Goal: Task Accomplishment & Management: Complete application form

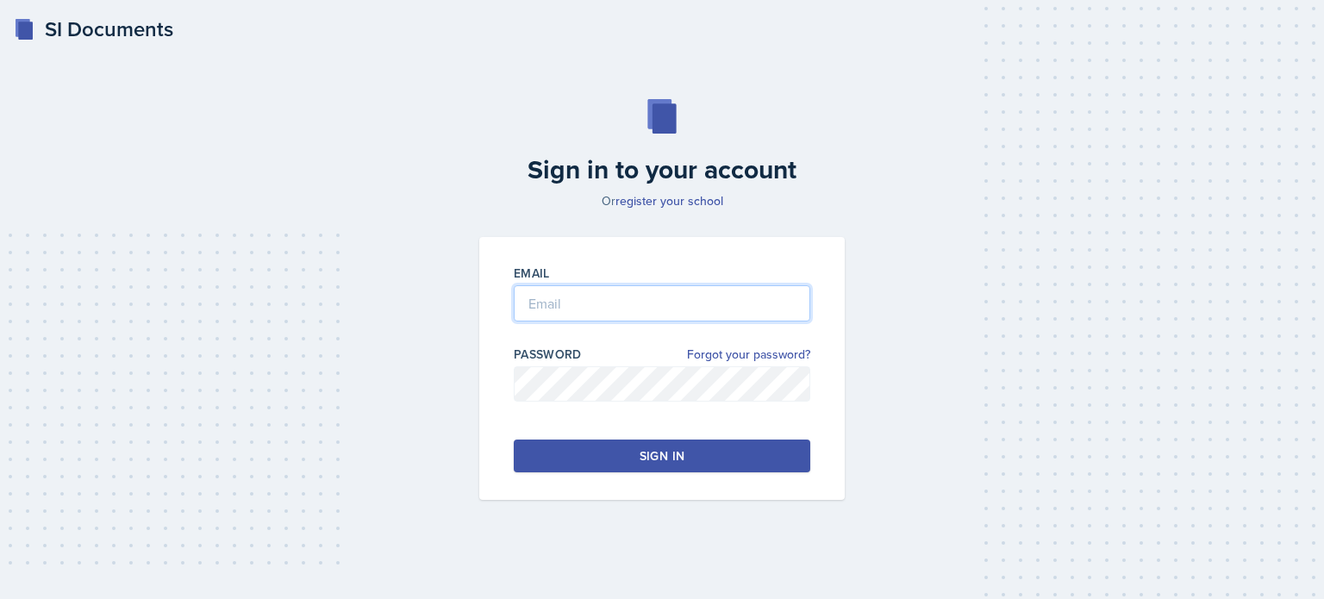
click at [600, 307] on input "email" at bounding box center [662, 303] width 296 height 36
type input "[EMAIL_ADDRESS][DOMAIN_NAME]"
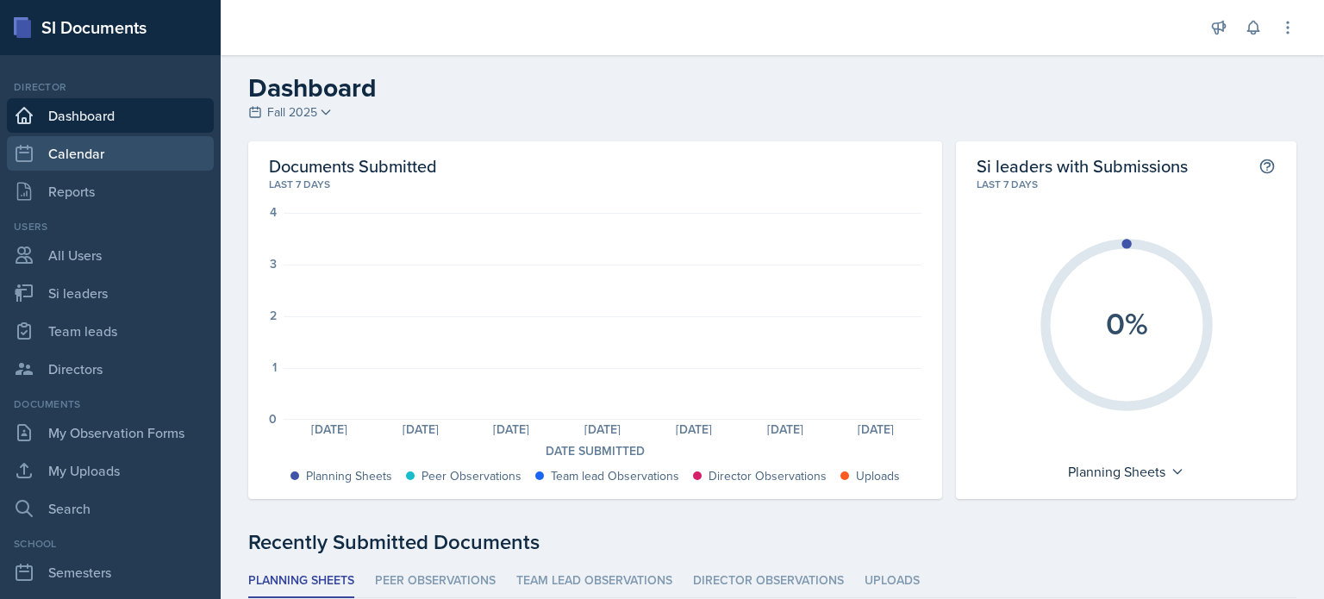
click at [91, 140] on link "Calendar" at bounding box center [110, 153] width 207 height 34
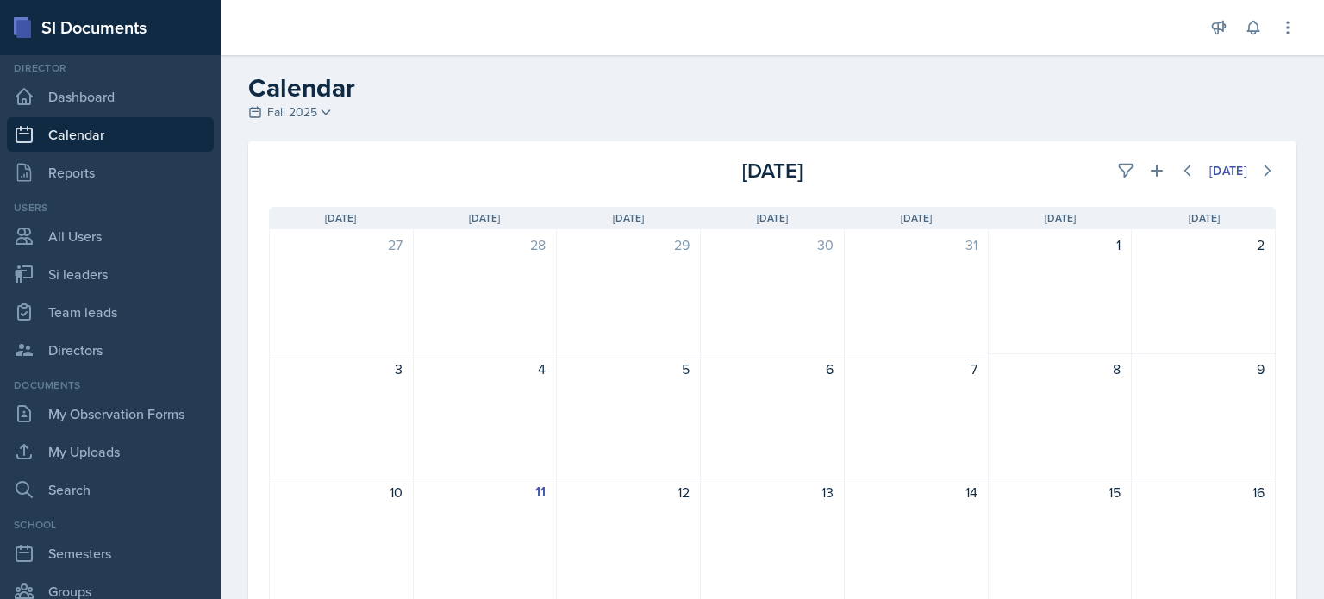
scroll to position [234, 0]
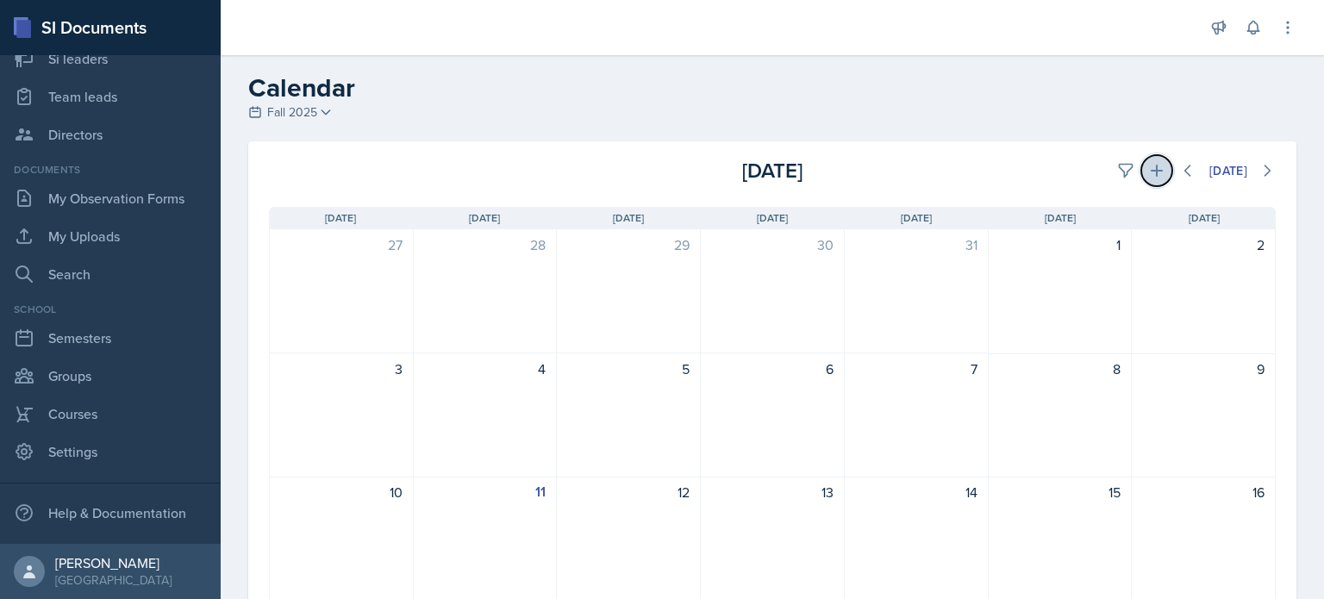
click at [1151, 171] on icon at bounding box center [1157, 171] width 12 height 12
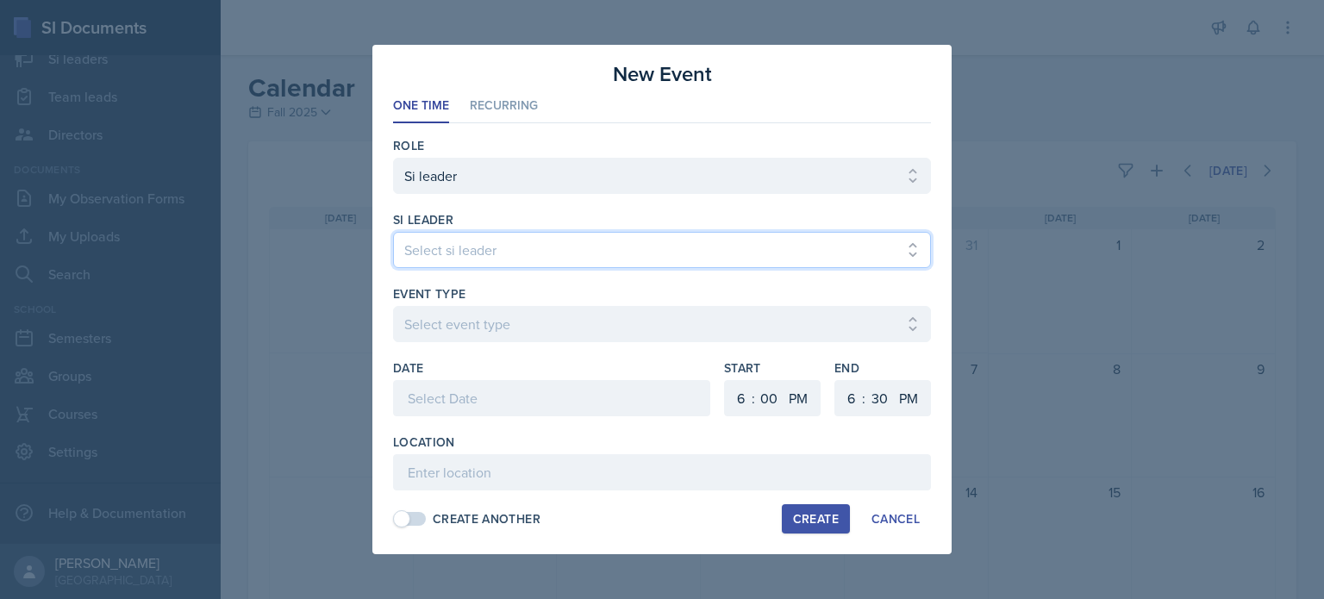
click at [619, 249] on select "Select si leader [PERSON_NAME] [PERSON_NAME] [PERSON_NAME] [PERSON_NAME] [PERSO…" at bounding box center [662, 250] width 538 height 36
select select "96e6af6c-43d9-43d4-9f78-27967d576370"
click at [393, 232] on select "Select si leader [PERSON_NAME] [PERSON_NAME] [PERSON_NAME] [PERSON_NAME] [PERSO…" at bounding box center [662, 250] width 538 height 36
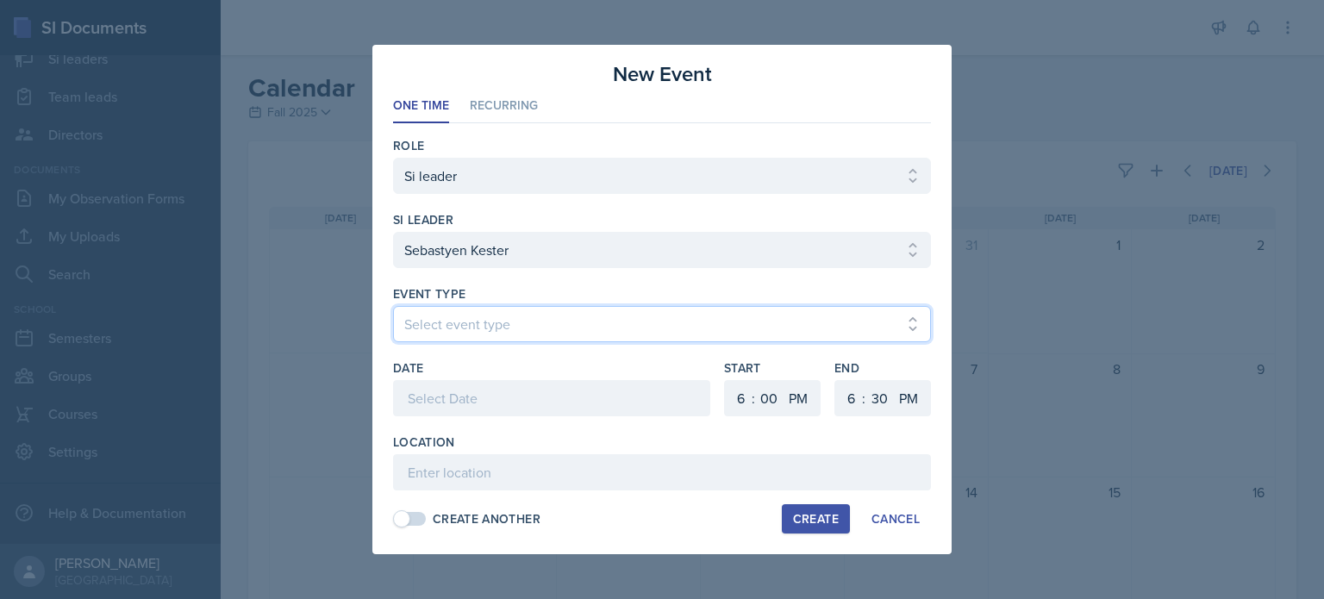
click at [538, 324] on select "Select event type Major Review Session Study Session" at bounding box center [662, 324] width 538 height 36
select select "66bb7cbf-e419-488b-a7ef-f63bc5f9ed04"
click at [393, 306] on select "Select event type Major Review Session Study Session" at bounding box center [662, 324] width 538 height 36
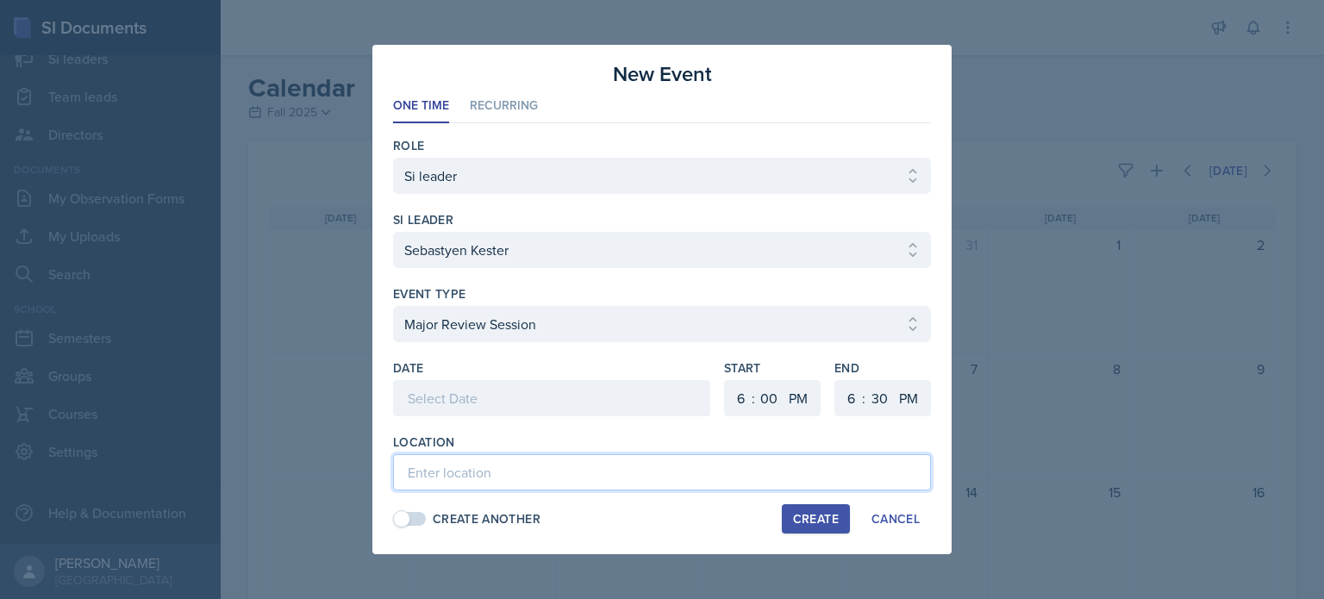
click at [476, 470] on input at bounding box center [662, 472] width 538 height 36
paste input "[PERSON_NAME] Session Hyperlink"
drag, startPoint x: 555, startPoint y: 471, endPoint x: 376, endPoint y: 477, distance: 179.3
click at [376, 477] on div "New Event One Time Recurring One Time Recurring Role Select Role Si leader Team…" at bounding box center [661, 299] width 579 height 509
drag, startPoint x: 482, startPoint y: 464, endPoint x: 591, endPoint y: 481, distance: 110.8
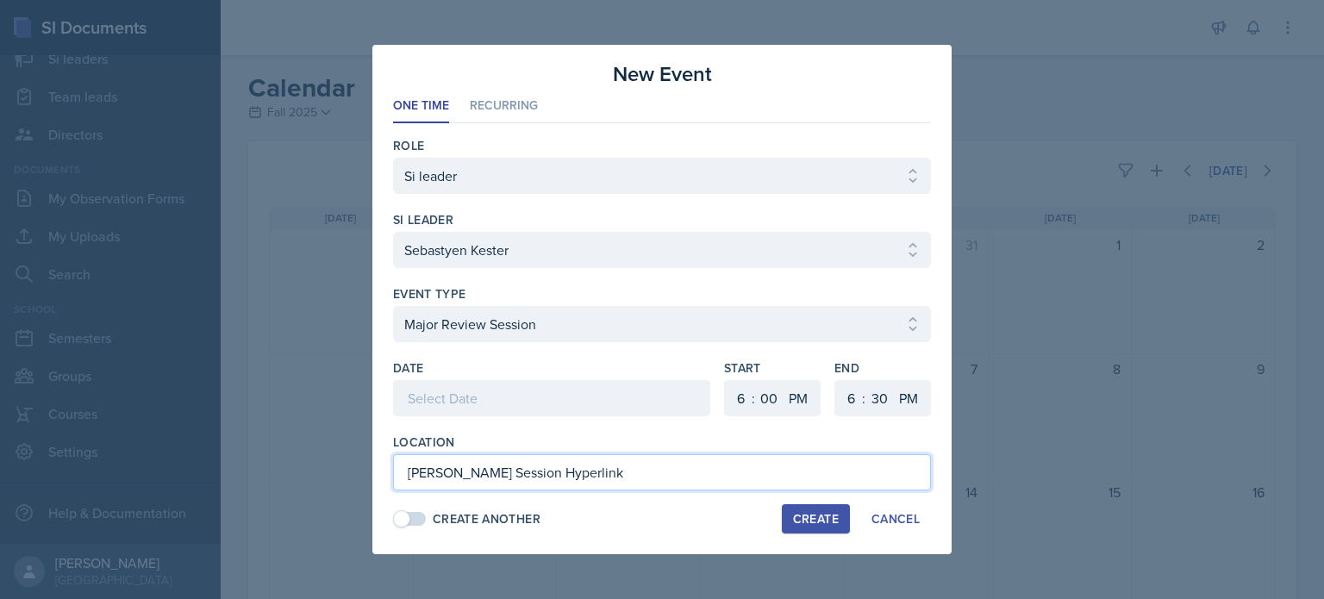
click at [591, 481] on input "[PERSON_NAME] Session Hyperlink" at bounding box center [662, 472] width 538 height 36
click at [607, 482] on input "[PERSON_NAME] Session Hyperlink" at bounding box center [662, 472] width 538 height 36
type input "D"
paste input "[URL][DOMAIN_NAME][DOMAIN_NAME][EMAIL_ADDRESS][DOMAIN_NAME]"
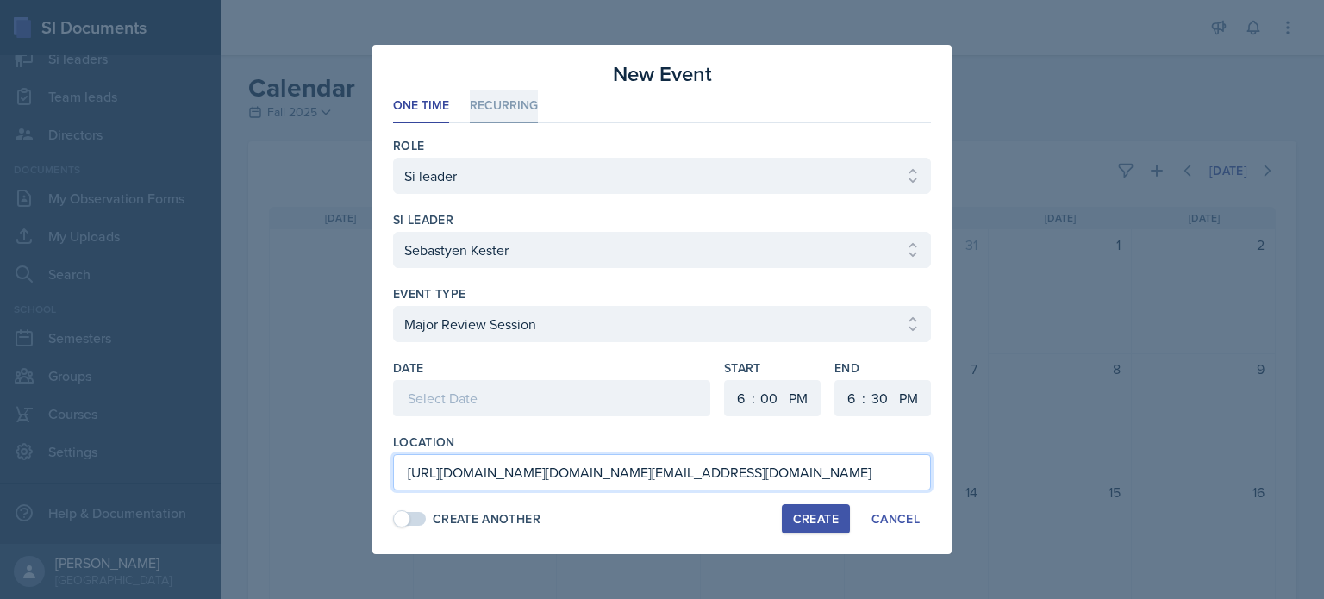
type input "[URL][DOMAIN_NAME][DOMAIN_NAME][EMAIL_ADDRESS][DOMAIN_NAME]"
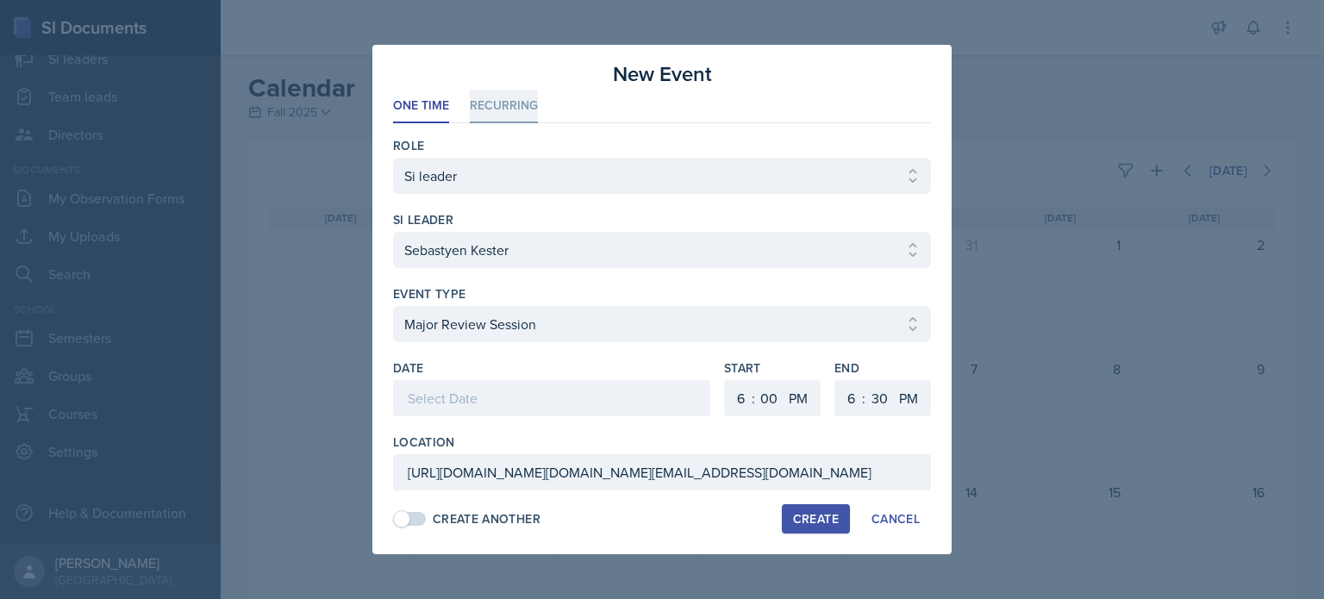
scroll to position [0, 0]
click at [486, 101] on li "Recurring" at bounding box center [504, 107] width 68 height 34
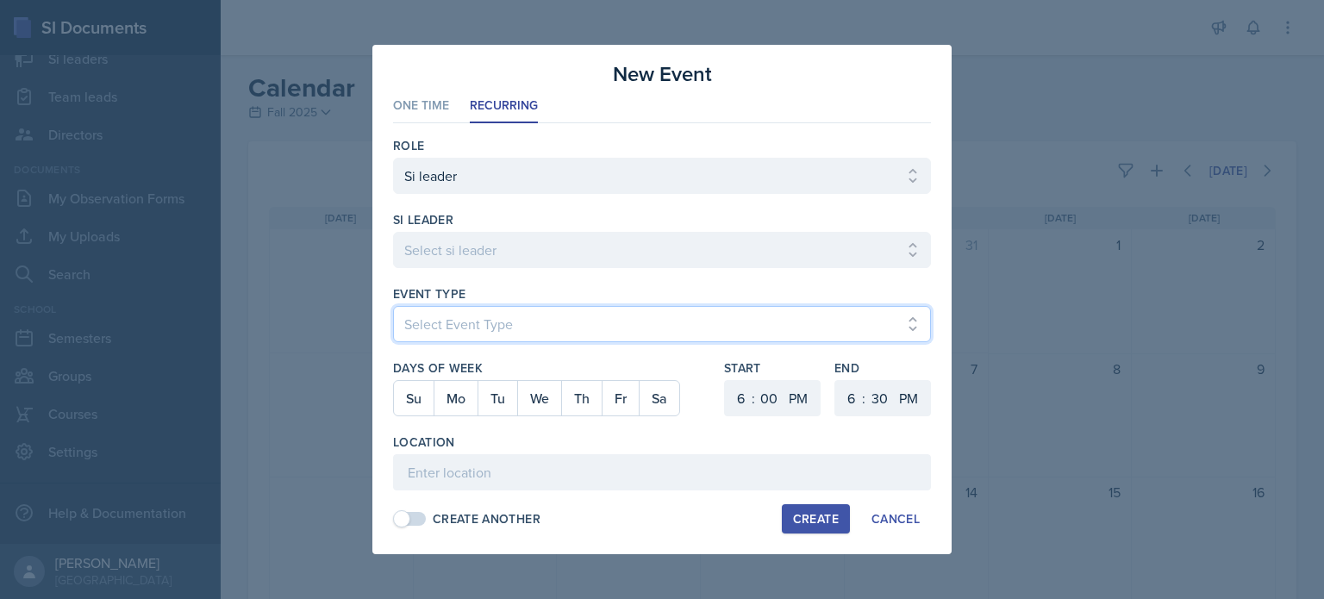
click at [617, 330] on select "Select Event Type Major Review Session Study Session" at bounding box center [662, 324] width 538 height 36
select select "d66089cd-5ee7-4f89-a345-f1bdd1643066"
click at [393, 306] on select "Select Event Type Major Review Session Study Session" at bounding box center [662, 324] width 538 height 36
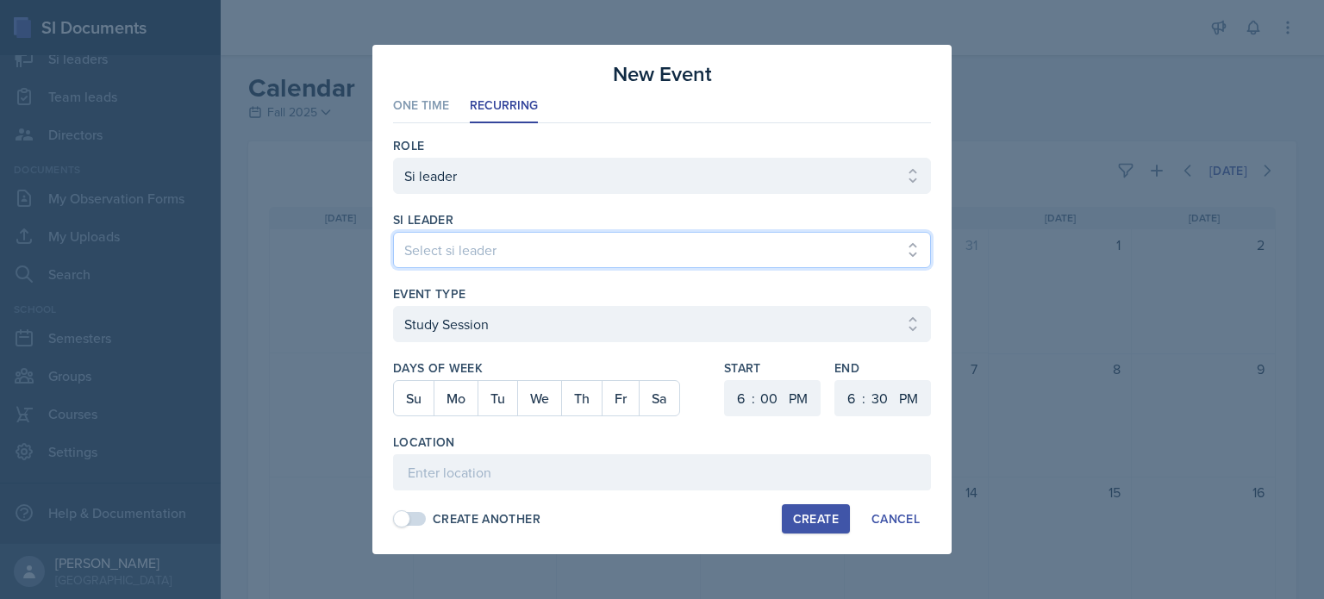
click at [534, 254] on select "Select si leader [PERSON_NAME] [PERSON_NAME] [PERSON_NAME] [PERSON_NAME] [PERSO…" at bounding box center [662, 250] width 538 height 36
select select "96e6af6c-43d9-43d4-9f78-27967d576370"
click at [393, 232] on select "Select si leader [PERSON_NAME] [PERSON_NAME] [PERSON_NAME] [PERSON_NAME] [PERSO…" at bounding box center [662, 250] width 538 height 36
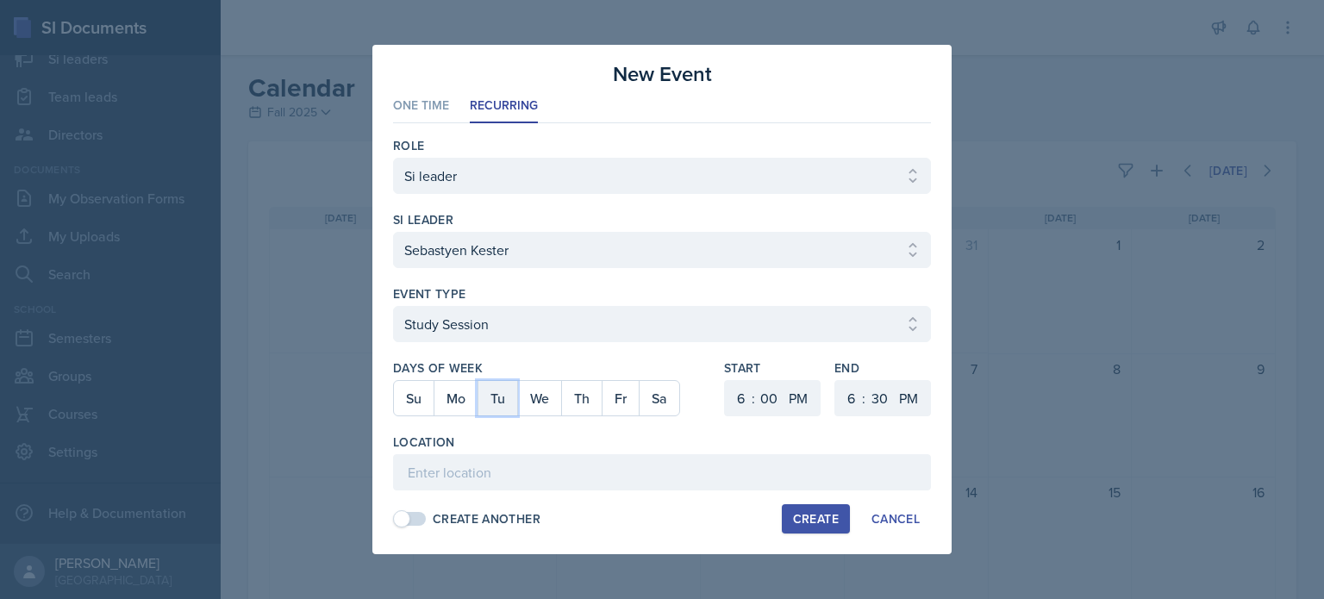
click at [498, 398] on button "Tu" at bounding box center [497, 398] width 40 height 34
click at [576, 398] on button "Th" at bounding box center [581, 398] width 41 height 34
click at [740, 396] on select "1 2 3 4 5 6 7 8 9 10 11 12" at bounding box center [739, 398] width 28 height 36
select select "5"
click at [725, 380] on select "1 2 3 4 5 6 7 8 9 10 11 12" at bounding box center [739, 398] width 28 height 36
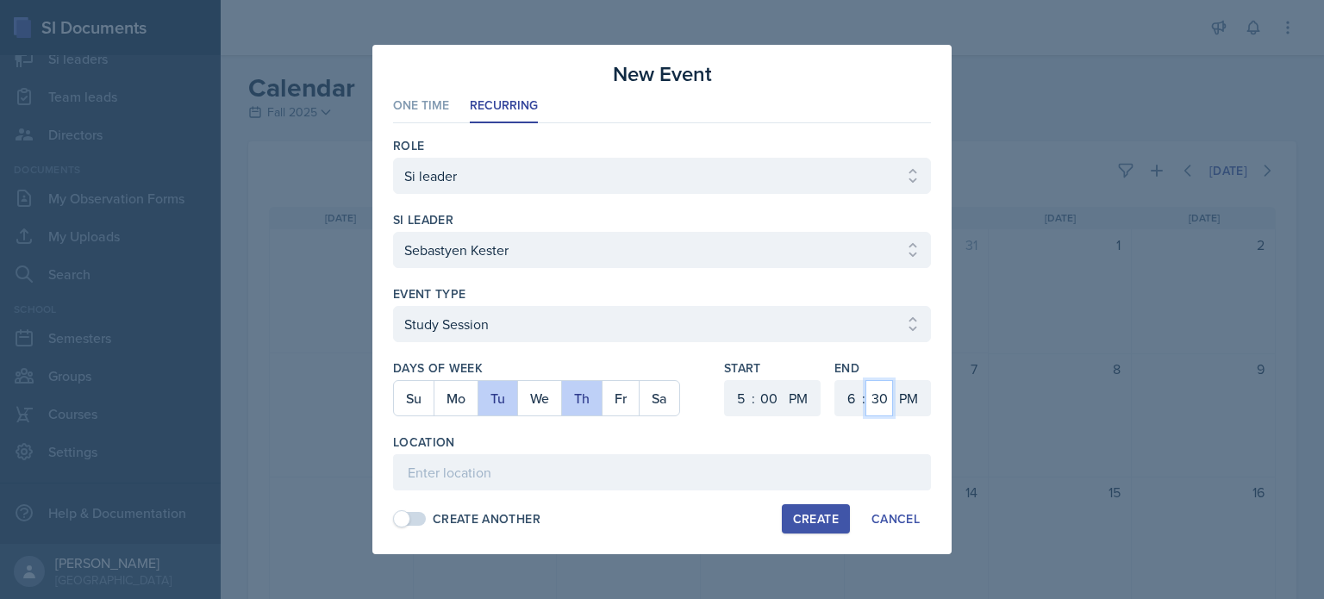
click at [882, 397] on select "00 05 10 15 20 25 30 35 40 45 50 55" at bounding box center [879, 398] width 28 height 36
select select "0"
click at [865, 380] on select "00 05 10 15 20 25 30 35 40 45 50 55" at bounding box center [879, 398] width 28 height 36
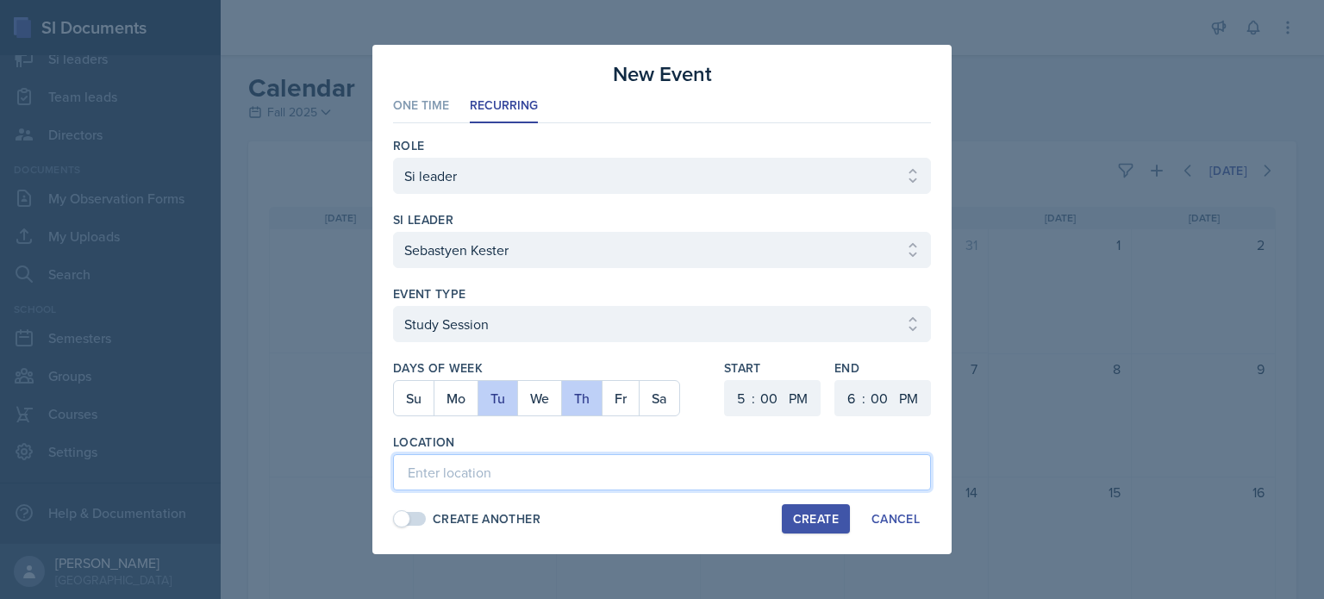
click at [438, 468] on input at bounding box center [662, 472] width 538 height 36
paste input "[URL][DOMAIN_NAME][DOMAIN_NAME][EMAIL_ADDRESS][DOMAIN_NAME]"
type input "h"
click at [508, 477] on input at bounding box center [662, 472] width 538 height 36
paste input "Session Hyperlink"
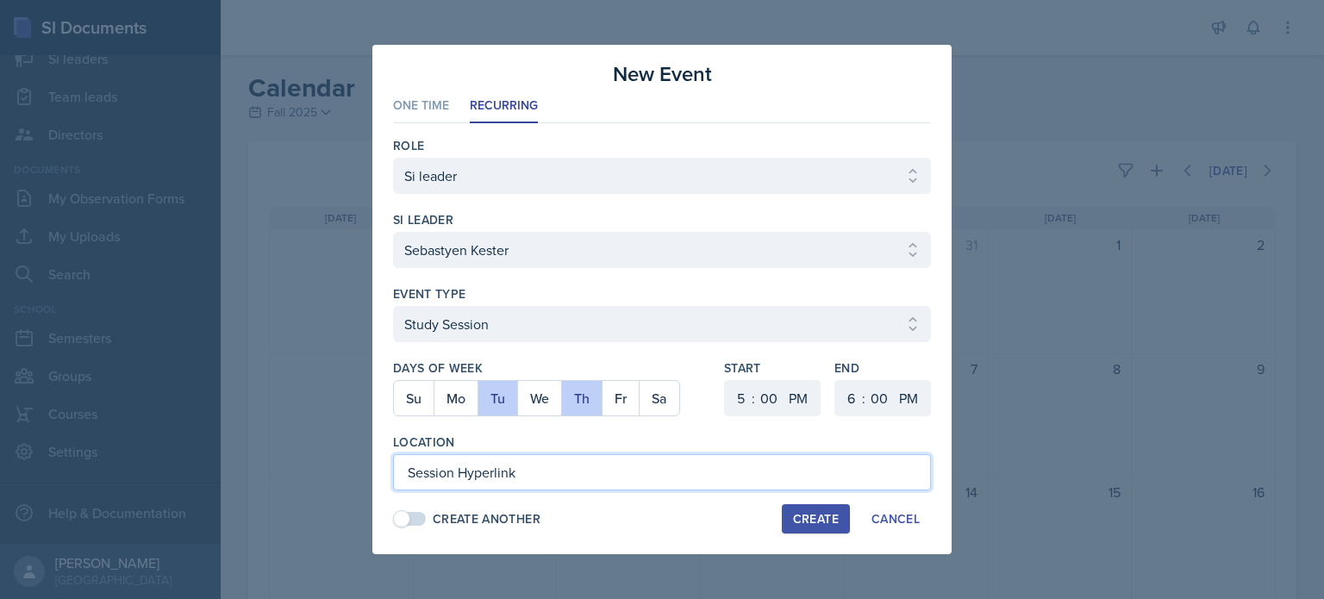
type input "Session Hyperlink"
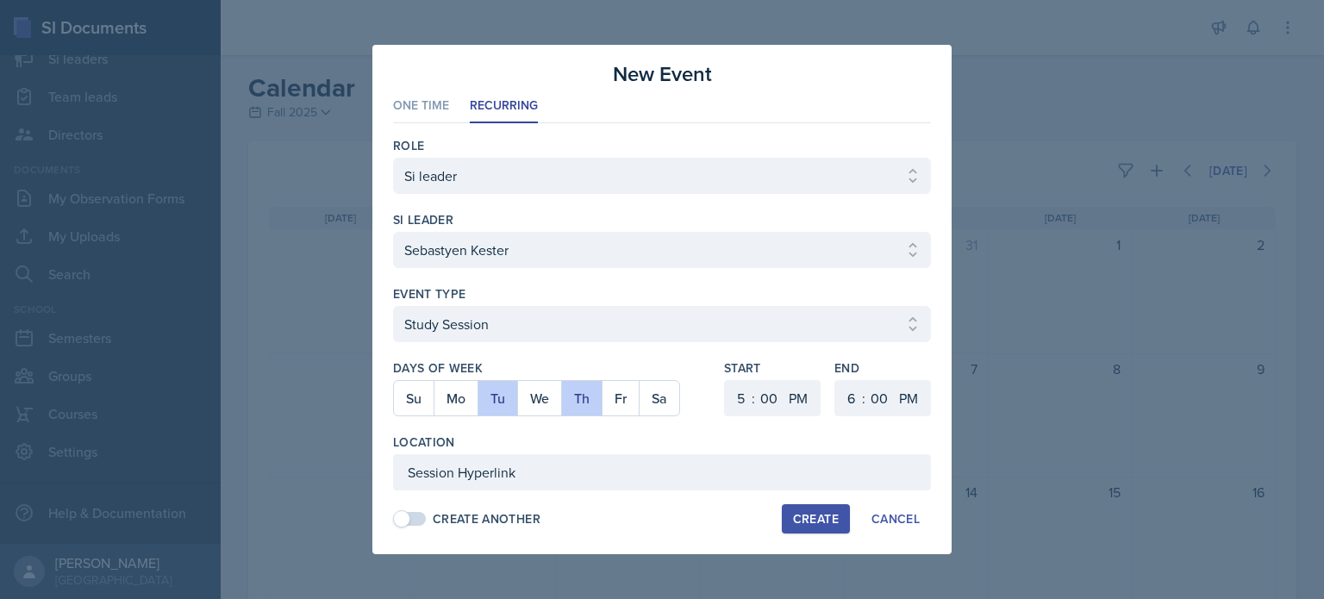
click at [810, 523] on div "Create" at bounding box center [816, 519] width 46 height 14
select select
select select "6"
select select "30"
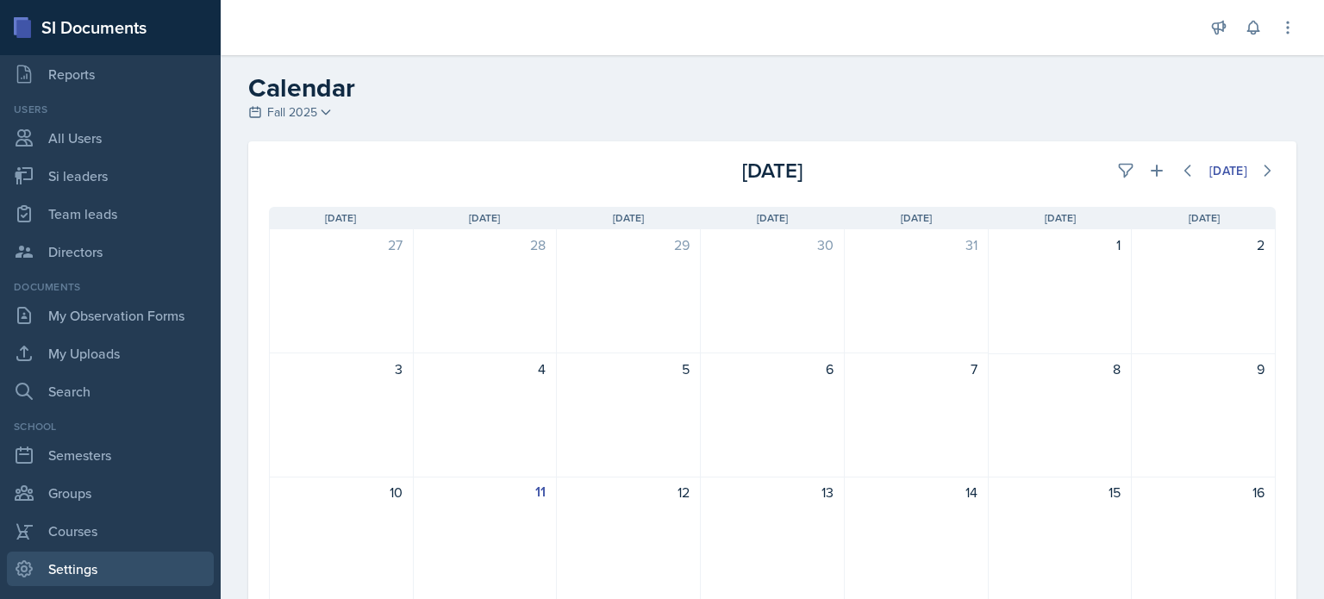
scroll to position [234, 0]
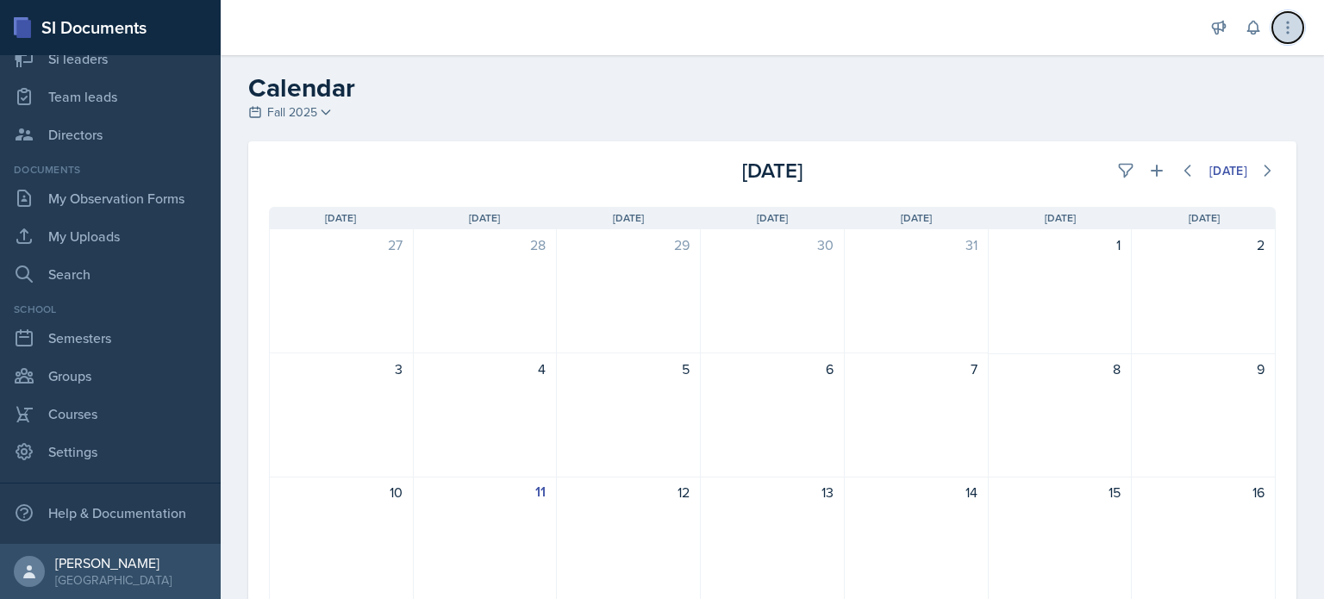
click at [1289, 20] on icon at bounding box center [1287, 27] width 17 height 17
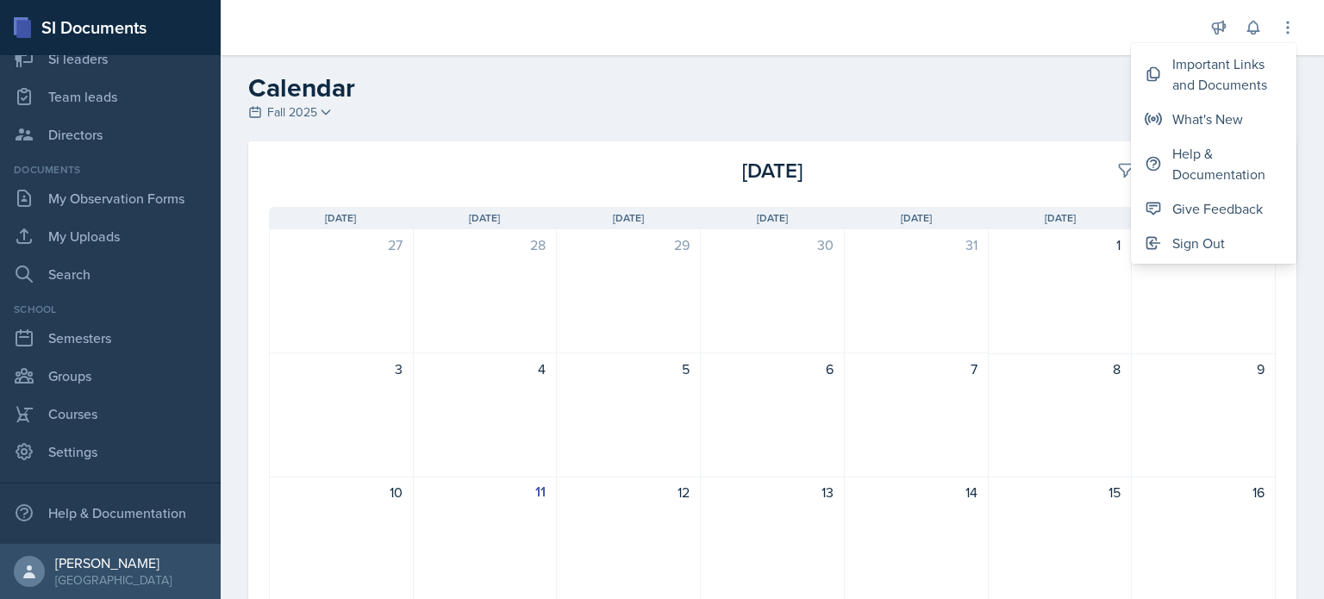
click at [995, 100] on h2 "Calendar" at bounding box center [772, 87] width 1048 height 31
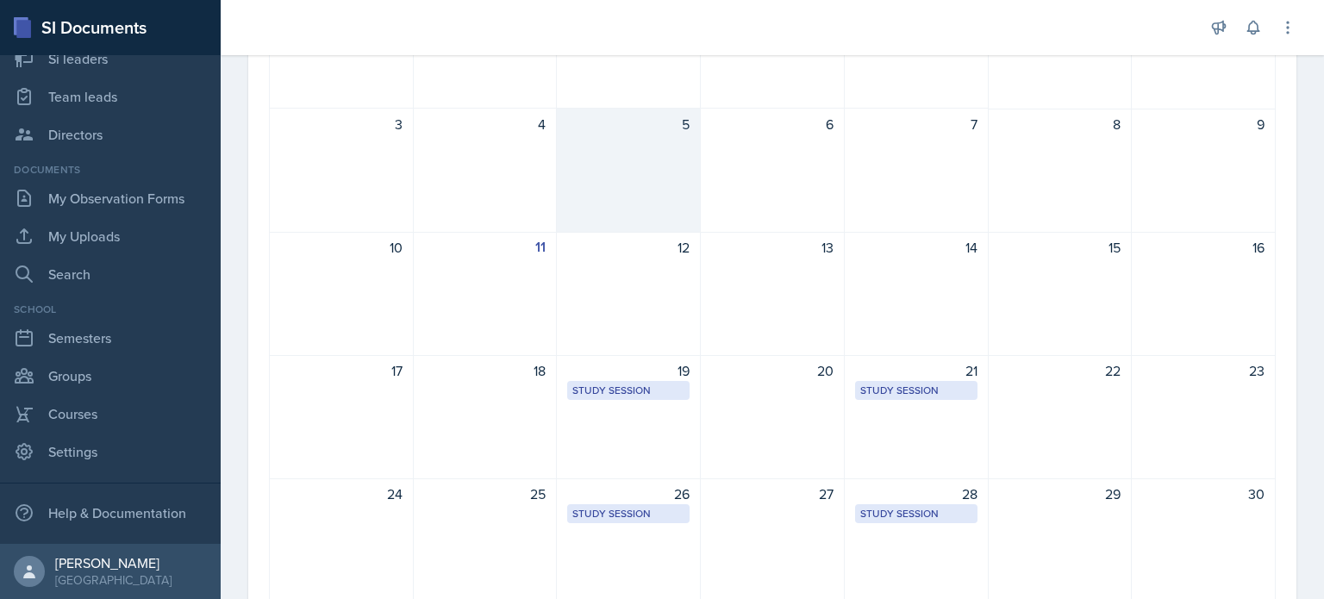
scroll to position [276, 0]
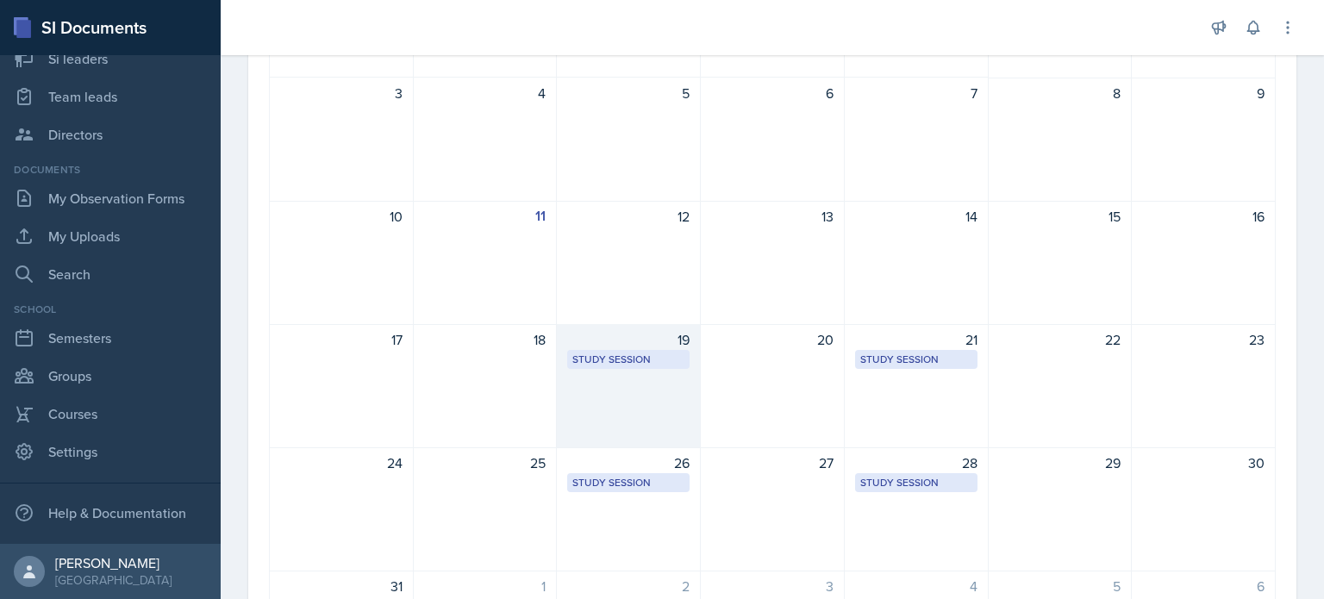
click at [644, 379] on div "19 Study Session Session Hyperlink 5:00 PM - 6:00 PM" at bounding box center [629, 386] width 144 height 124
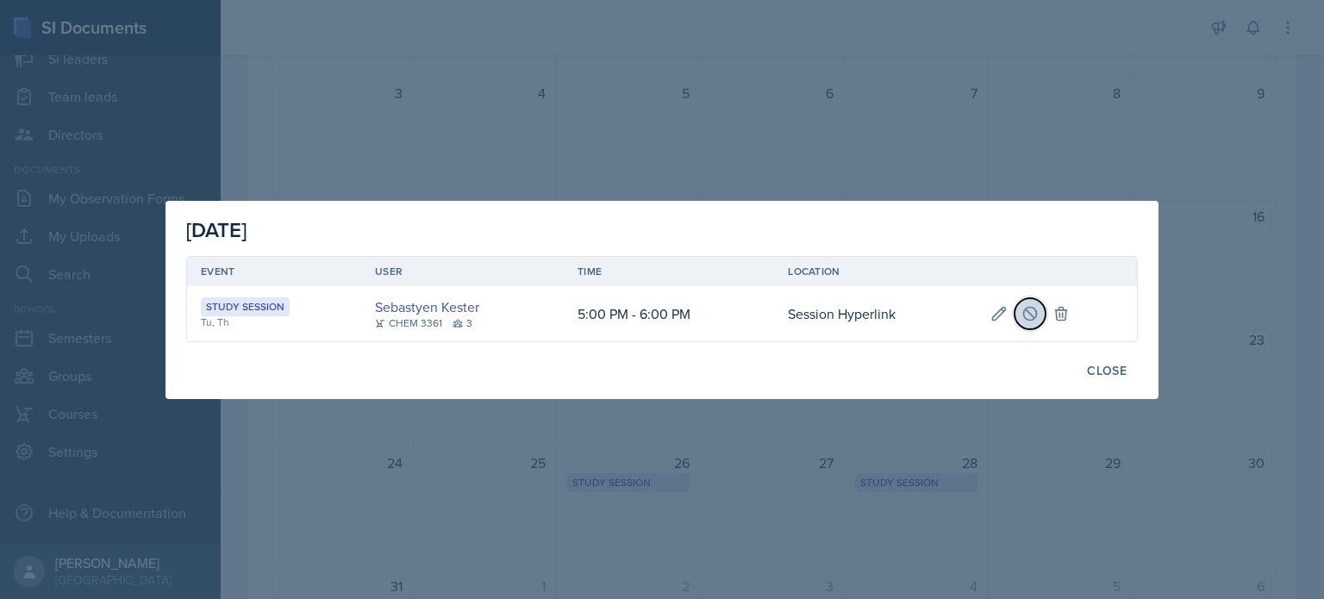
click at [1034, 309] on icon at bounding box center [1030, 313] width 13 height 13
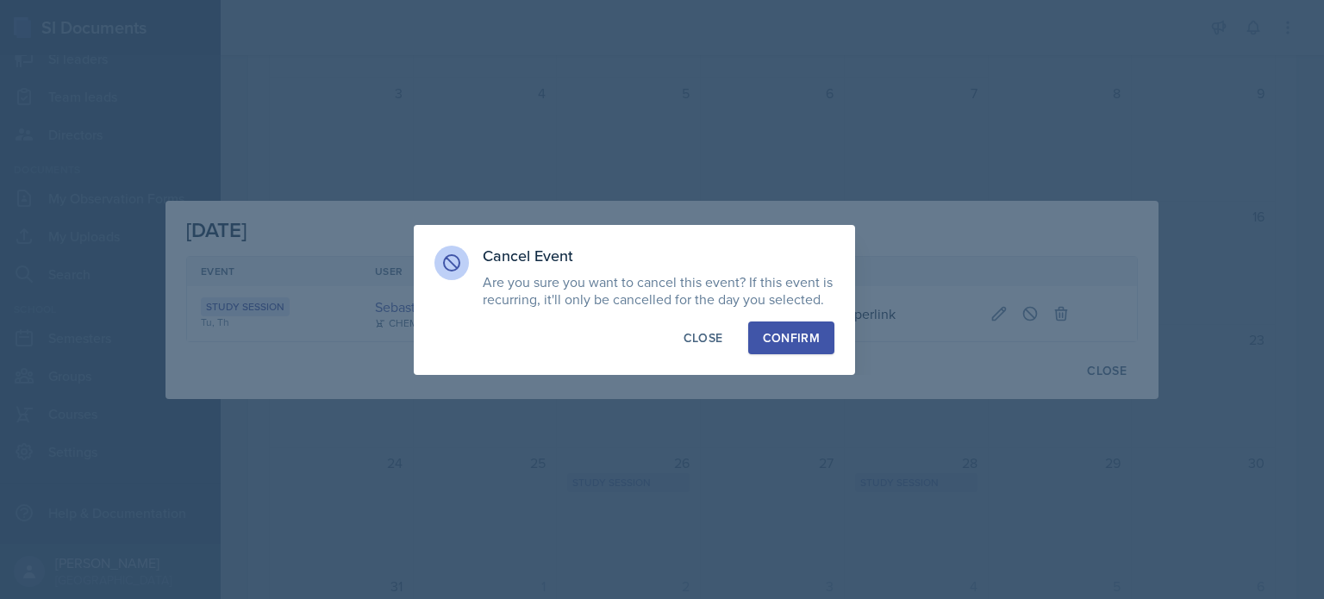
click at [1048, 327] on div at bounding box center [662, 299] width 1324 height 599
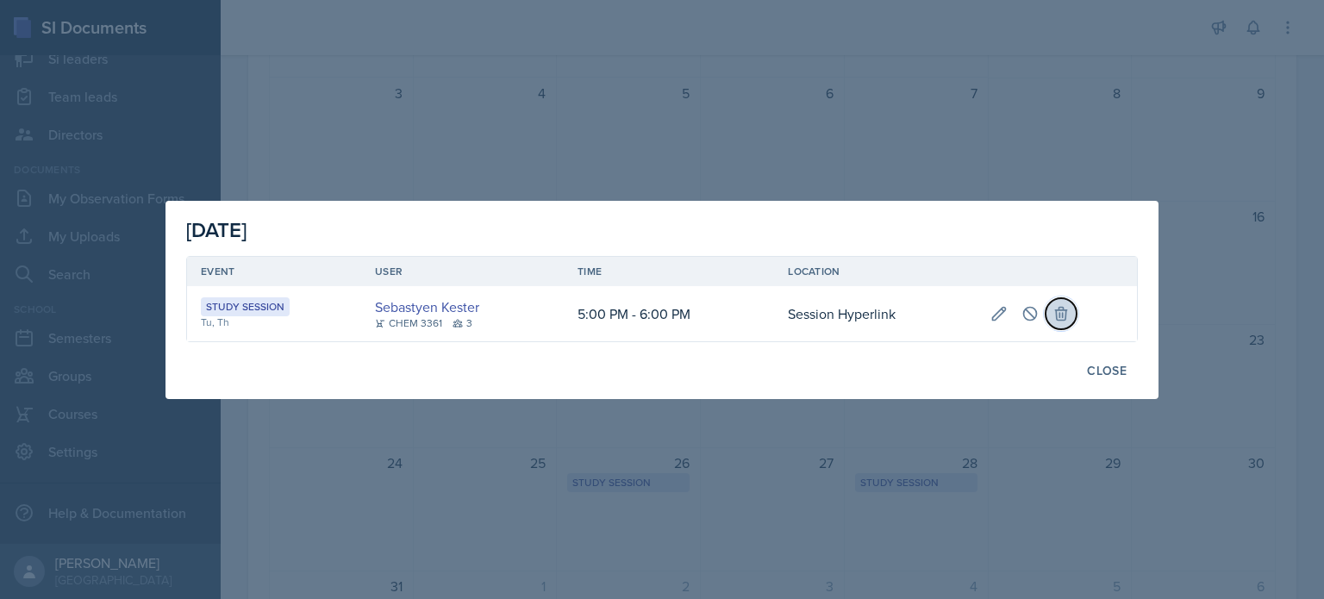
click at [1059, 314] on icon at bounding box center [1061, 313] width 11 height 13
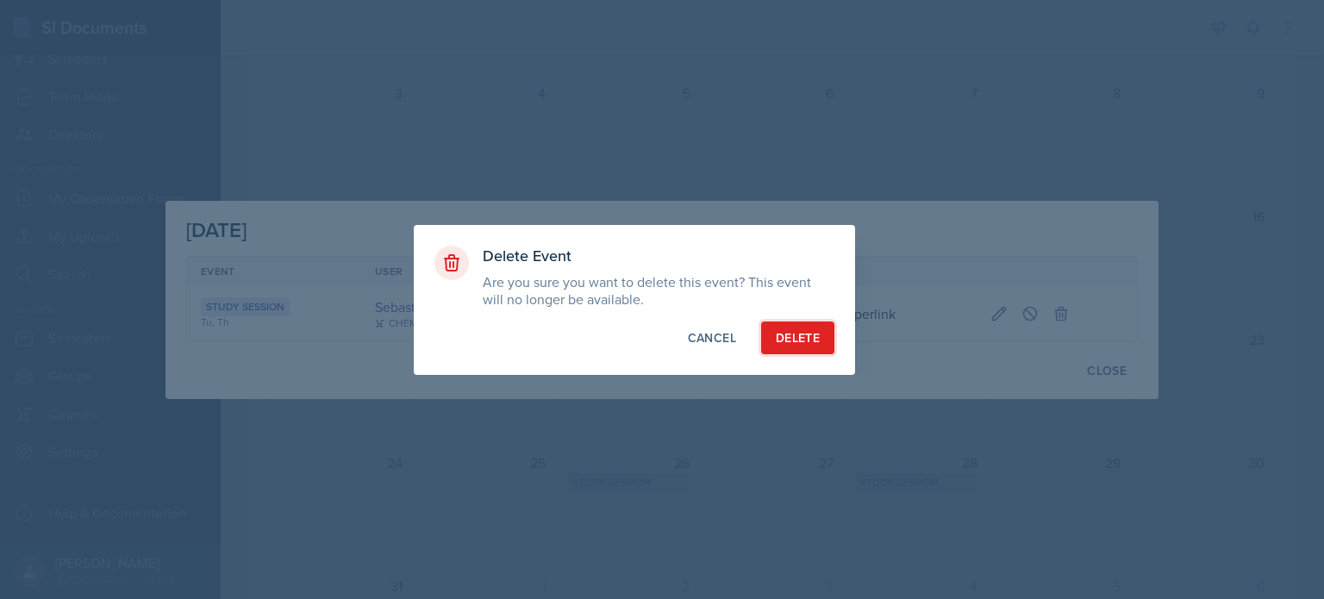
click at [801, 334] on div "Delete" at bounding box center [798, 337] width 44 height 17
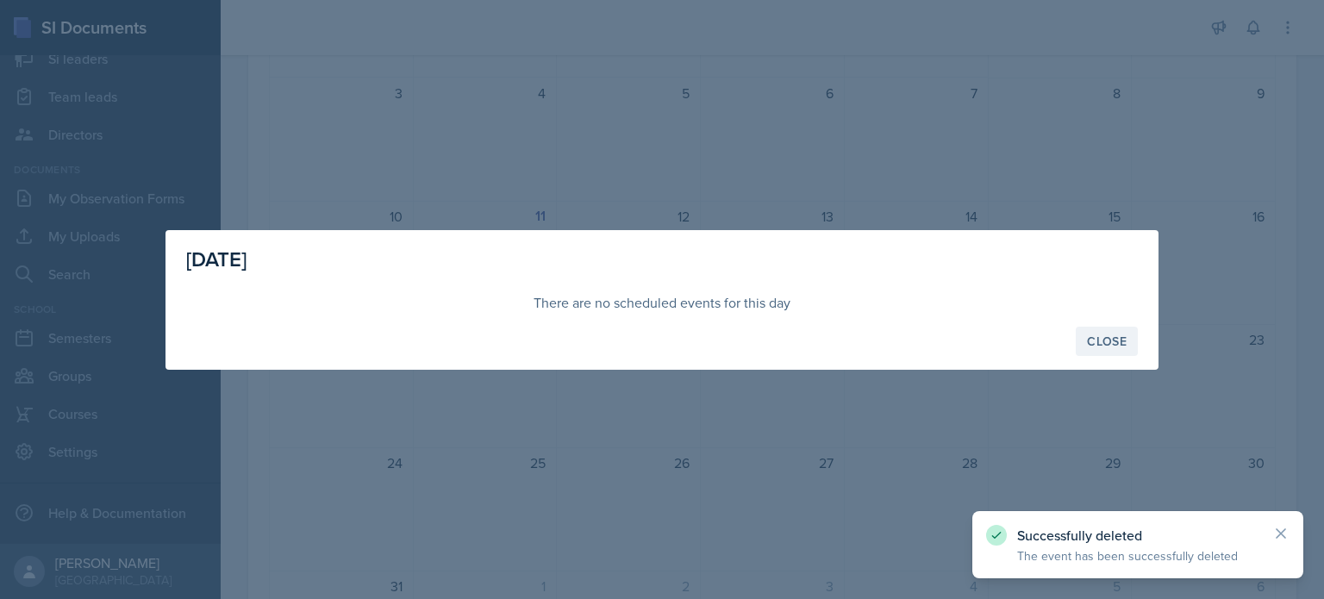
click at [1083, 347] on button "Close" at bounding box center [1107, 341] width 62 height 29
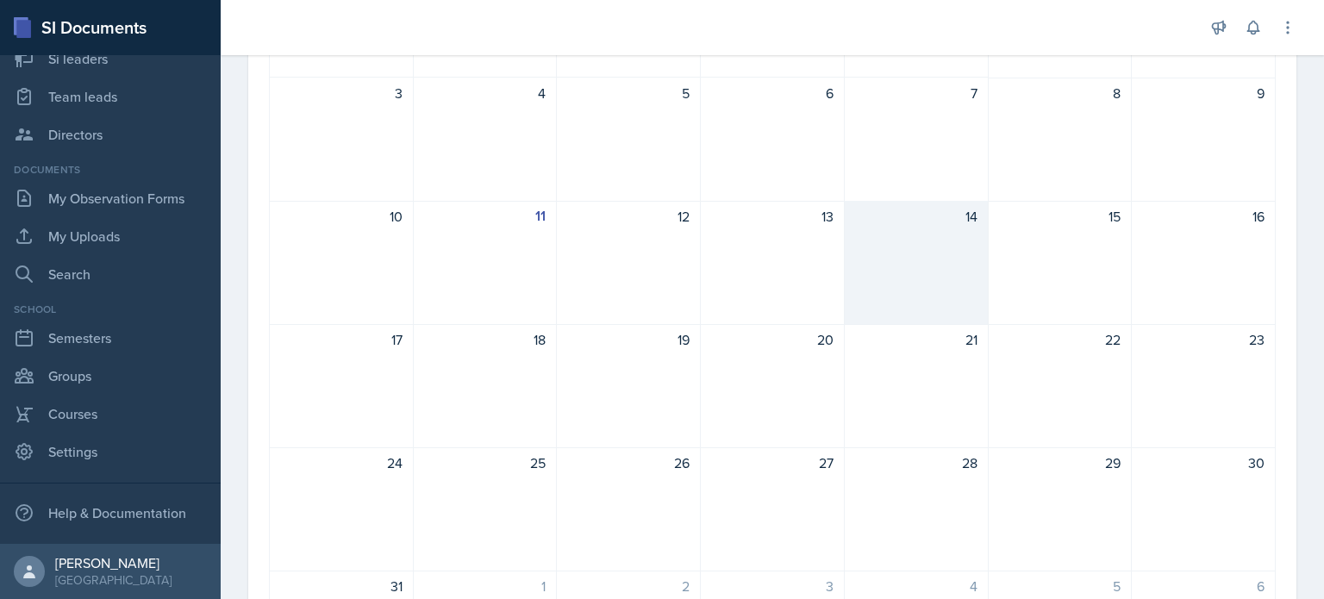
scroll to position [0, 0]
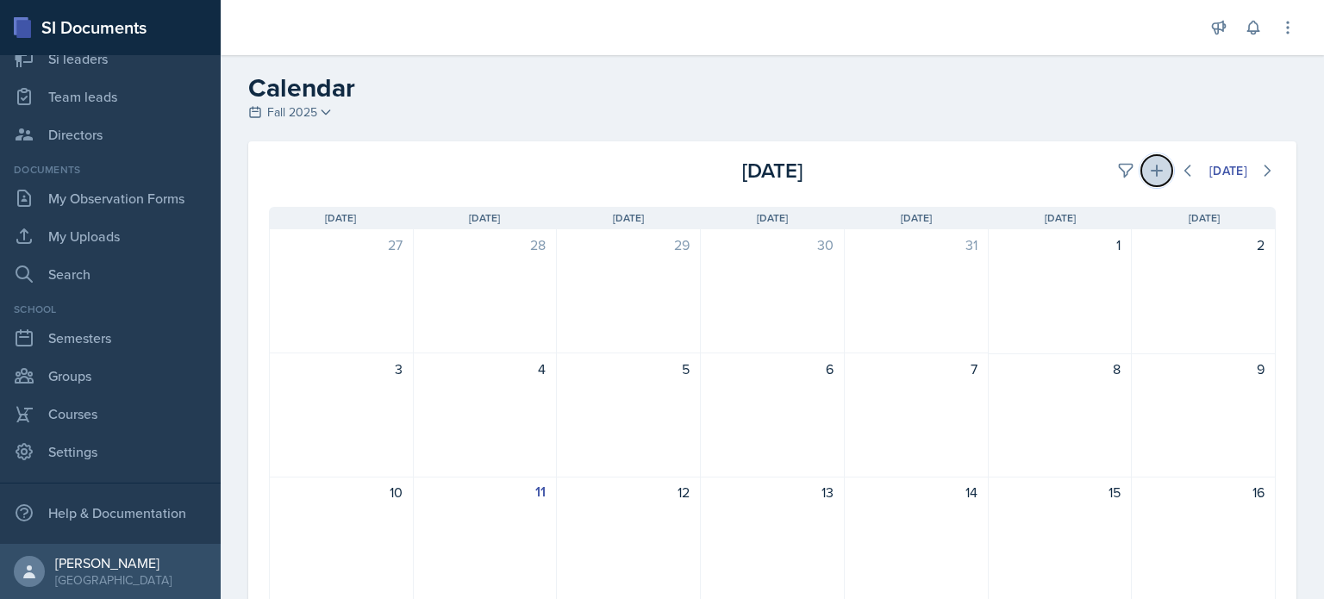
click at [1148, 172] on icon at bounding box center [1156, 170] width 17 height 17
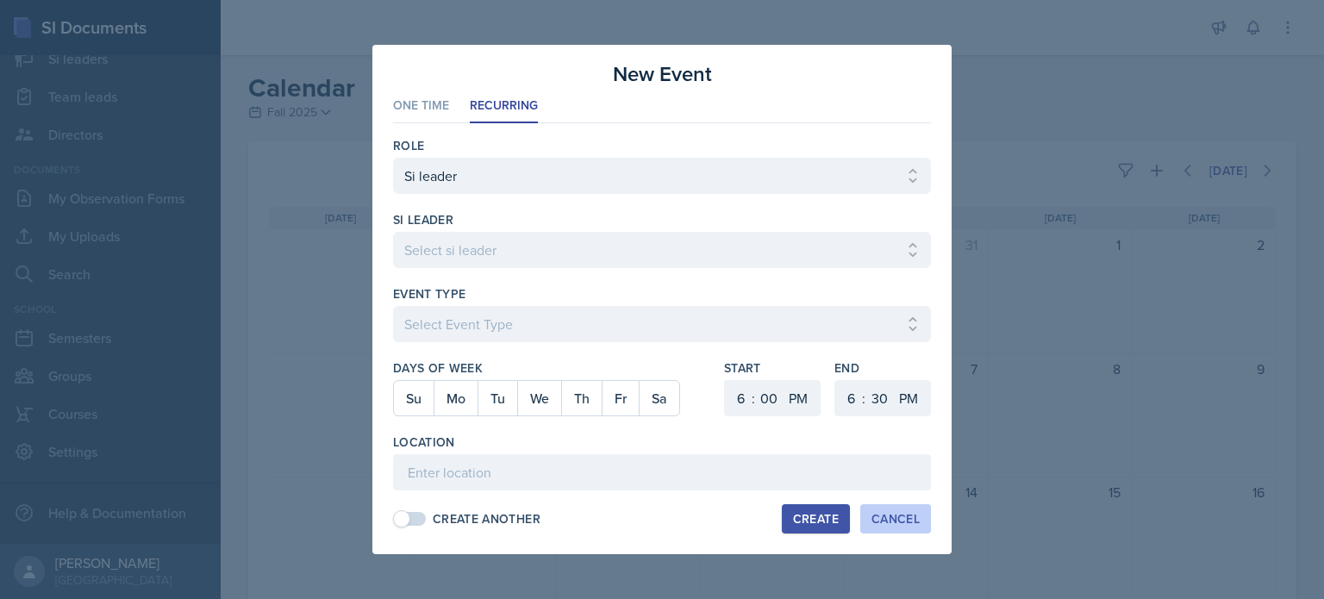
click at [893, 528] on button "Cancel" at bounding box center [895, 518] width 71 height 29
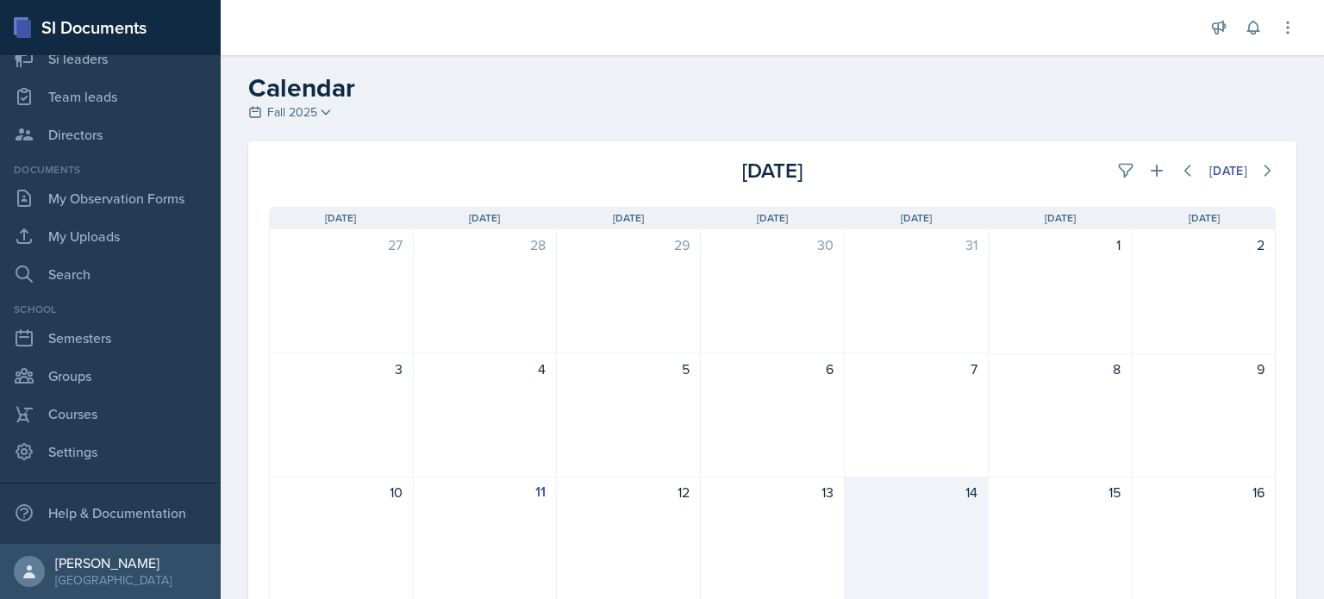
scroll to position [252, 0]
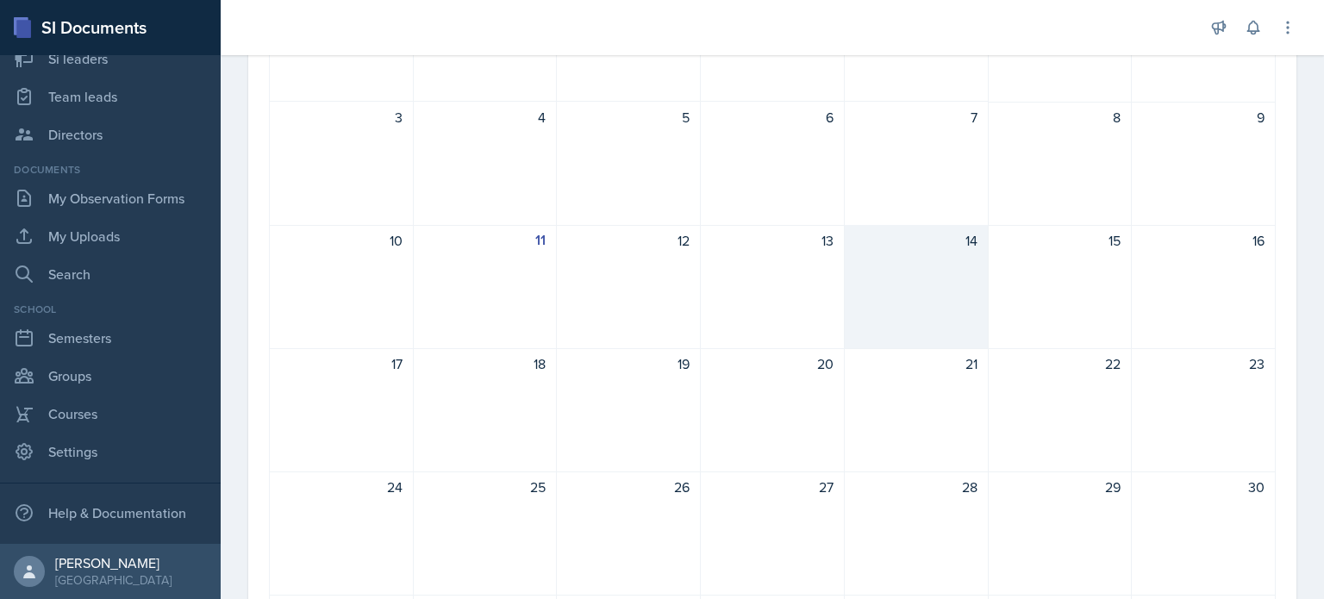
click at [930, 264] on div "14" at bounding box center [917, 287] width 144 height 124
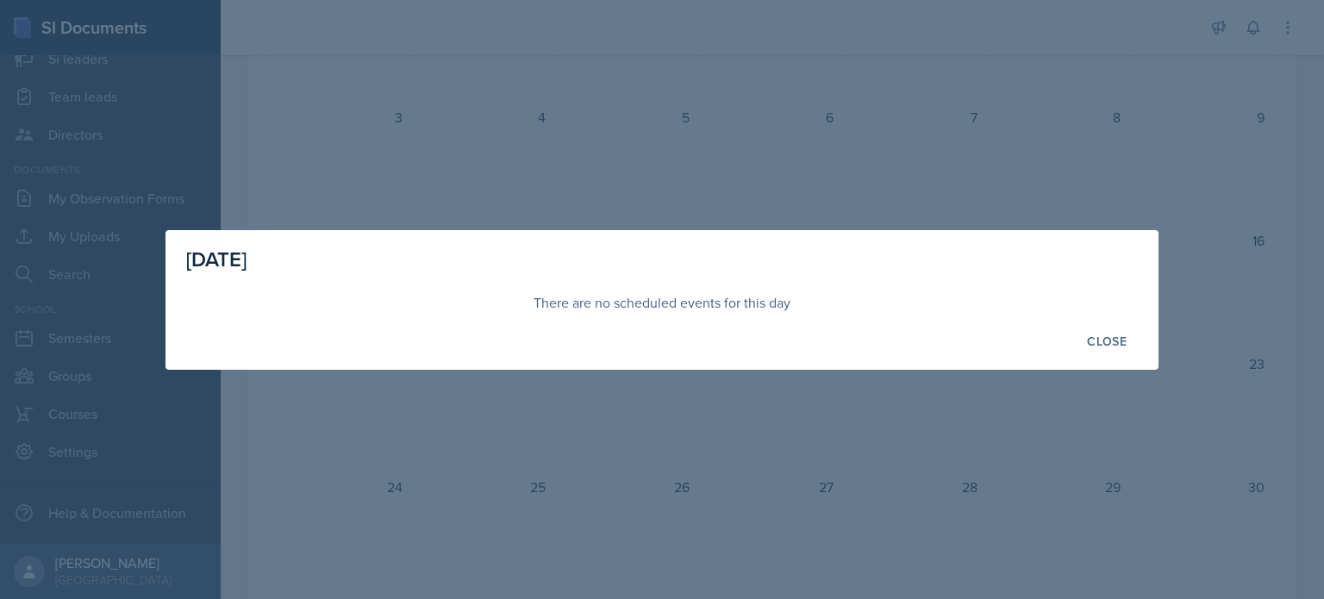
drag, startPoint x: 1109, startPoint y: 340, endPoint x: 1145, endPoint y: 244, distance: 103.1
click at [1145, 244] on div "[DATE] There are no scheduled events for this day Close" at bounding box center [661, 300] width 993 height 140
click at [1096, 344] on div "Close" at bounding box center [1107, 341] width 40 height 14
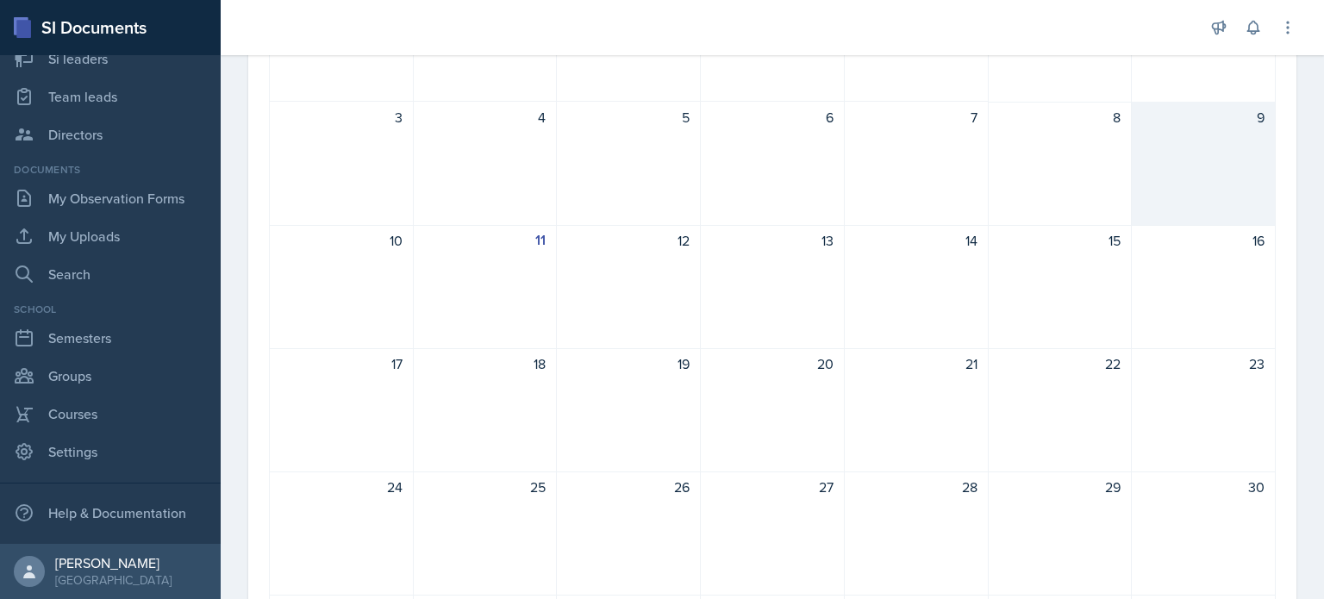
scroll to position [0, 0]
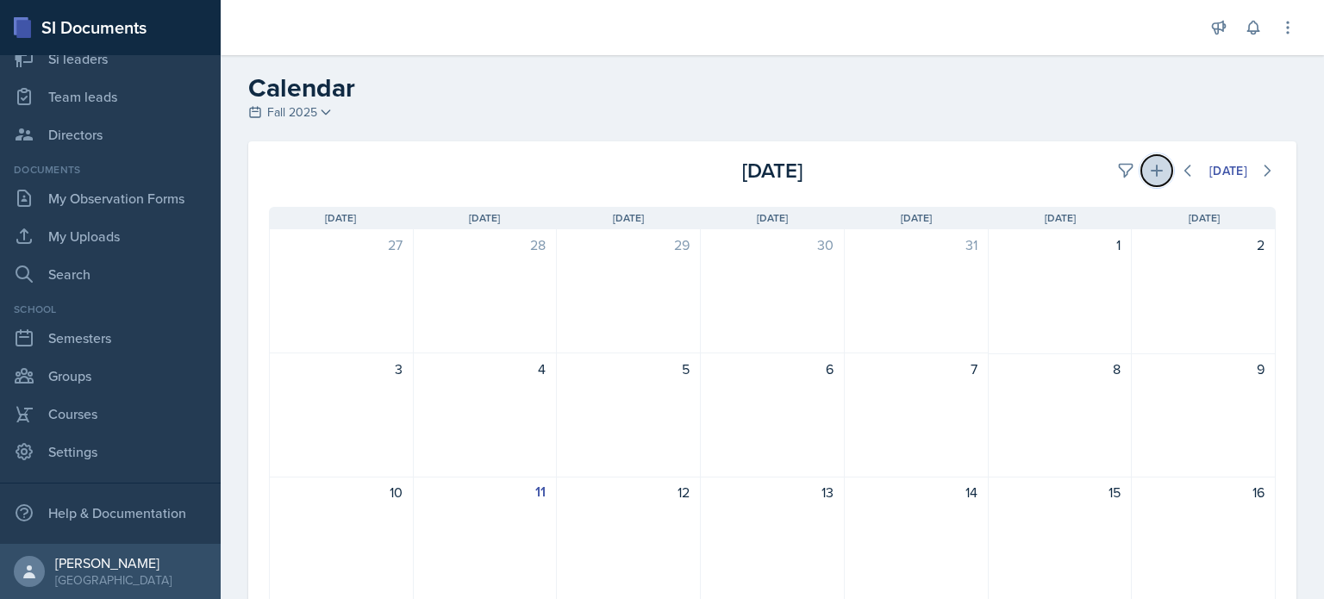
click at [1151, 171] on icon at bounding box center [1157, 171] width 12 height 12
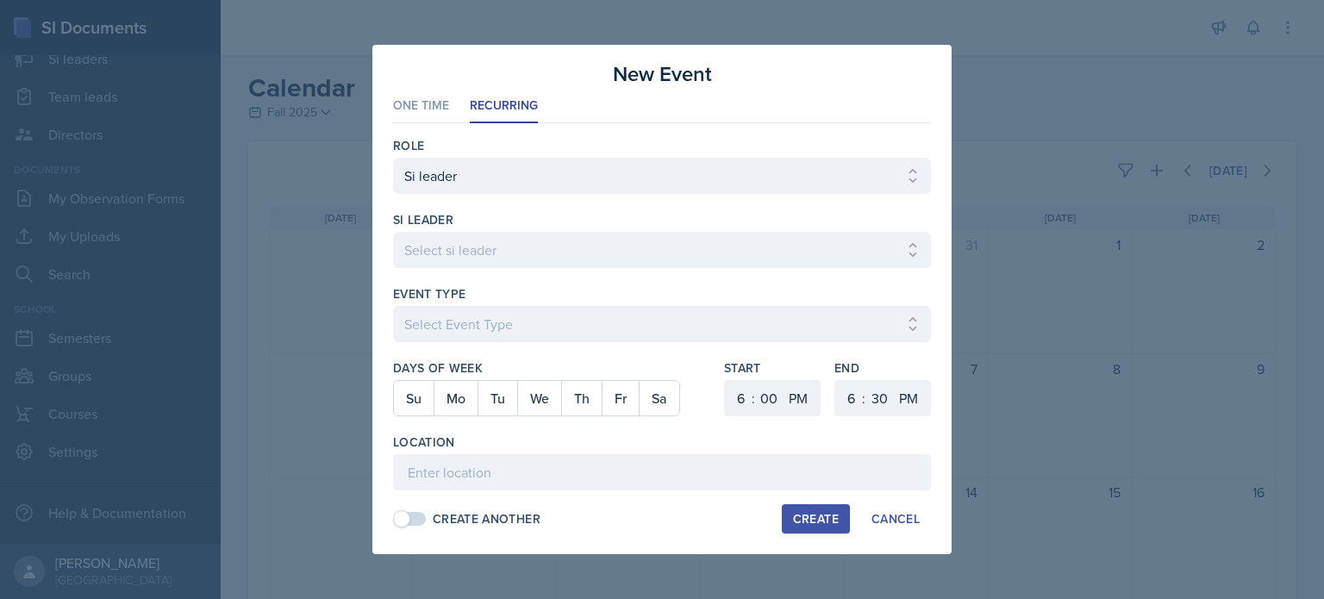
click at [1114, 34] on div at bounding box center [662, 299] width 1324 height 599
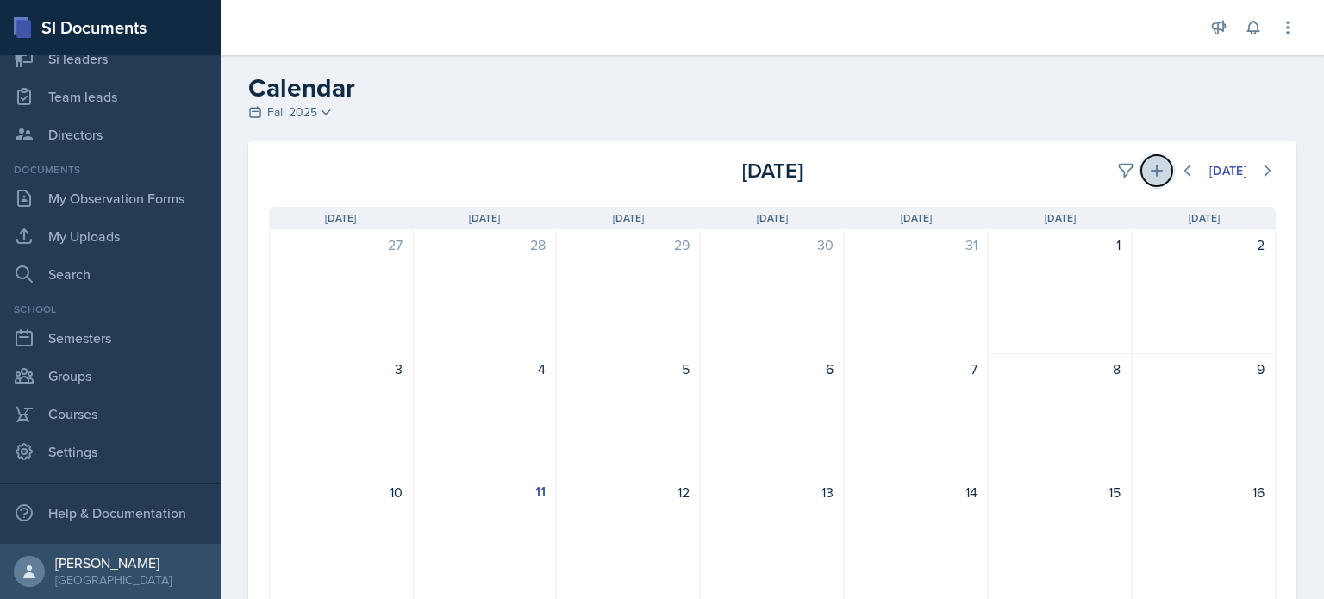
click at [1151, 168] on icon at bounding box center [1157, 171] width 12 height 12
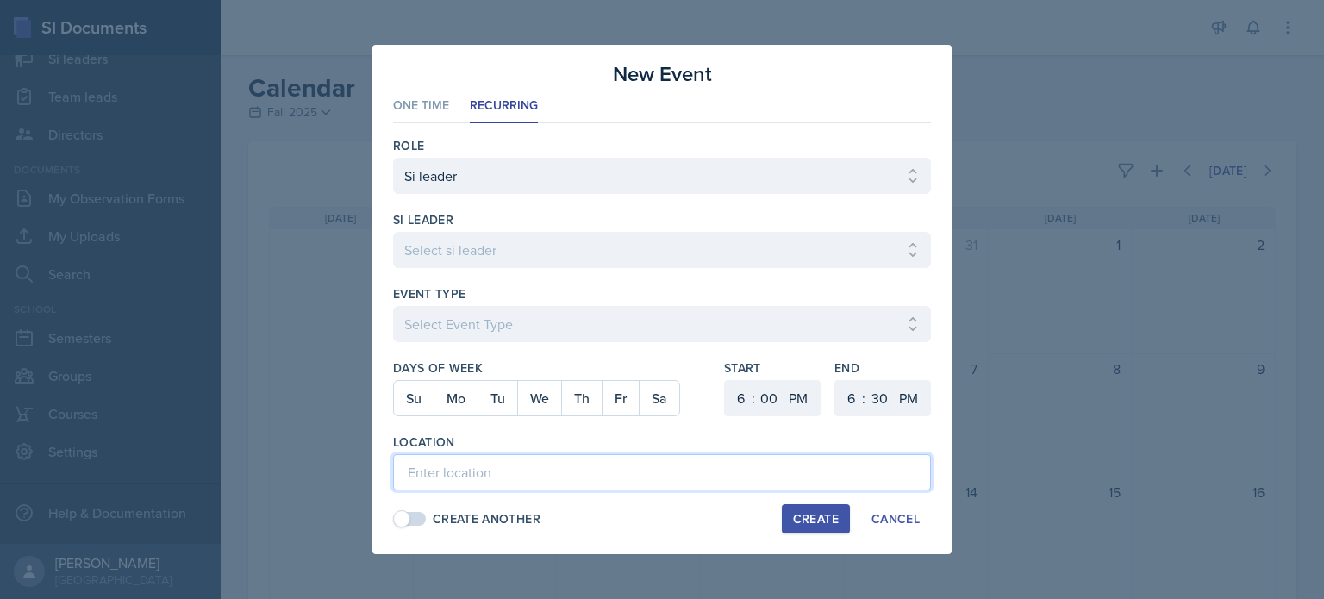
click at [671, 471] on input at bounding box center [662, 472] width 538 height 36
click at [516, 467] on input at bounding box center [662, 472] width 538 height 36
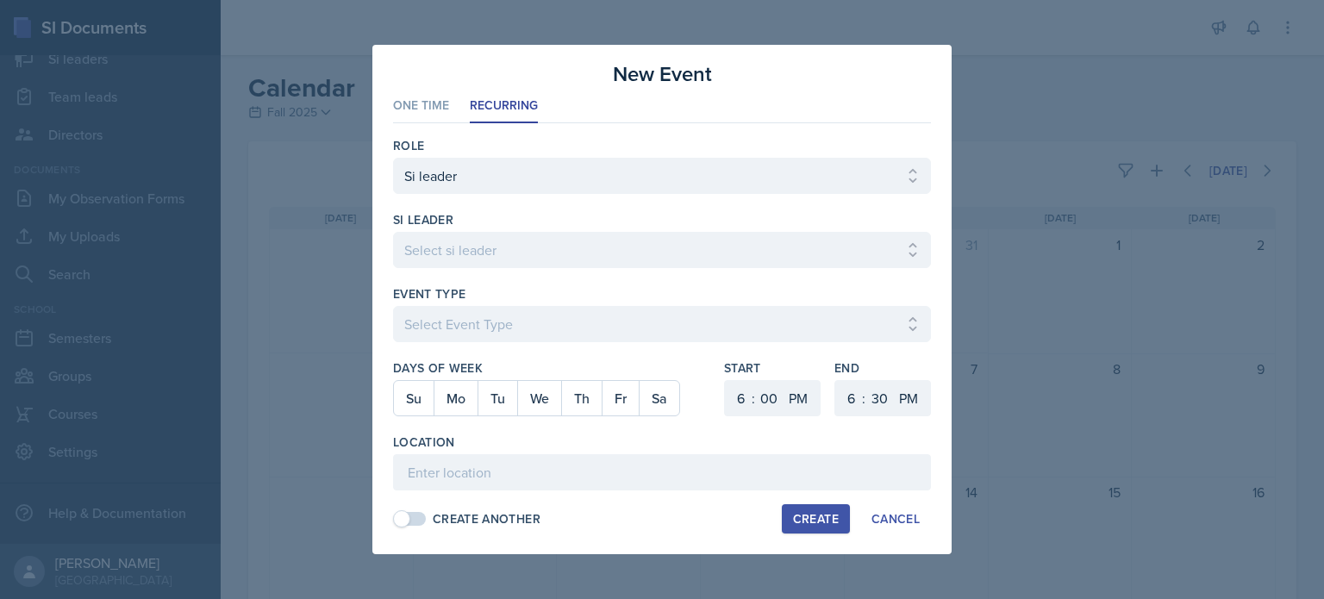
click at [1118, 108] on div at bounding box center [662, 299] width 1324 height 599
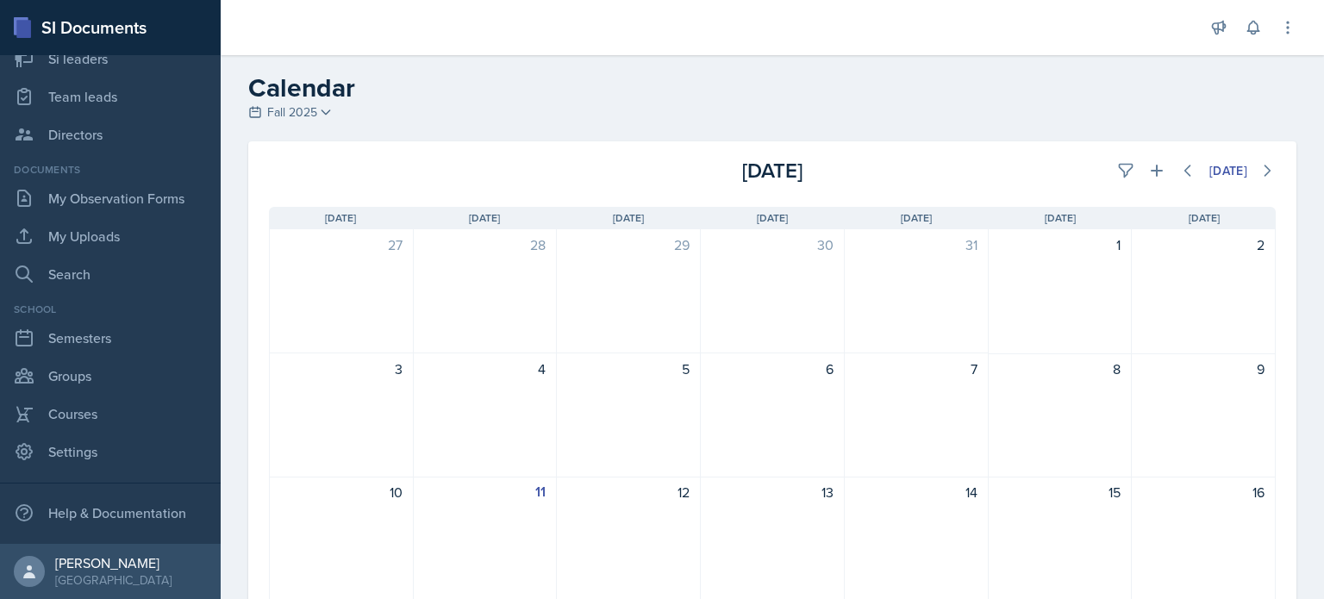
click at [1118, 108] on div "Calendar Fall 2025 Fall 2025 Summer 2025 Spring 2025 Fall 2024 Summer 2024 Spri…" at bounding box center [772, 543] width 1103 height 977
click at [1126, 57] on header "Calendar Fall 2025 Fall 2025 Summer 2025 Spring 2025 Fall 2024 Summer 2024 Spri…" at bounding box center [772, 98] width 1103 height 86
click at [1110, 104] on div "Calendar Fall 2025 Fall 2025 Summer 2025 Spring 2025 Fall 2024 Summer 2024 Spri…" at bounding box center [772, 98] width 1103 height 52
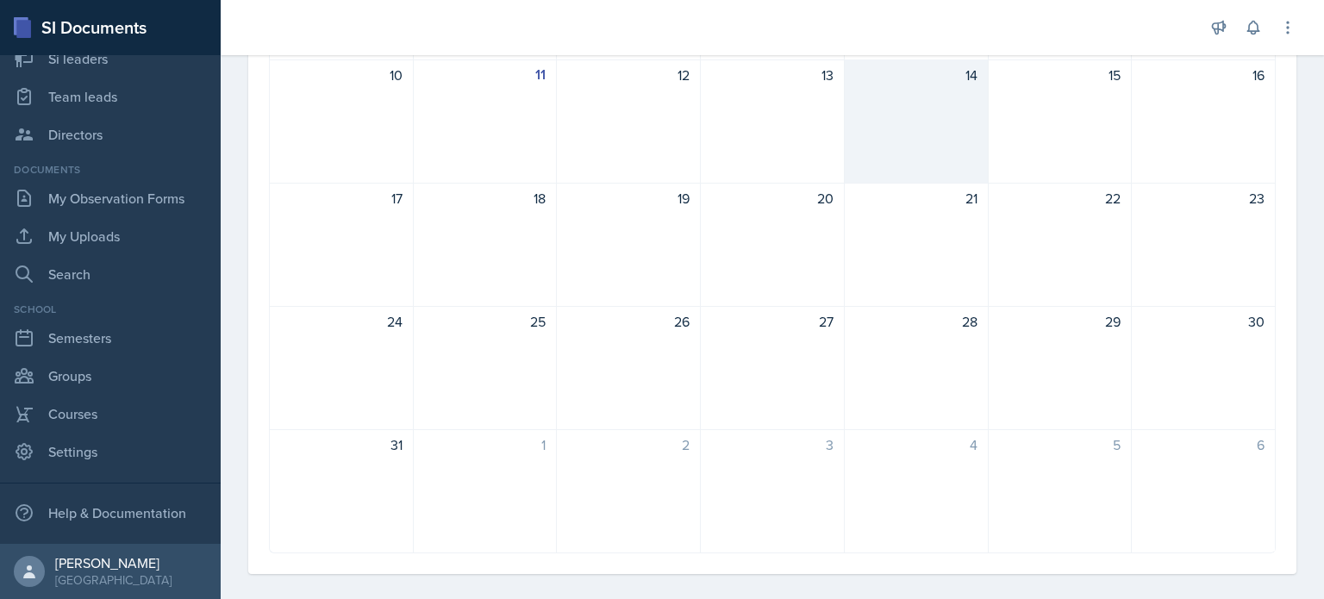
scroll to position [417, 0]
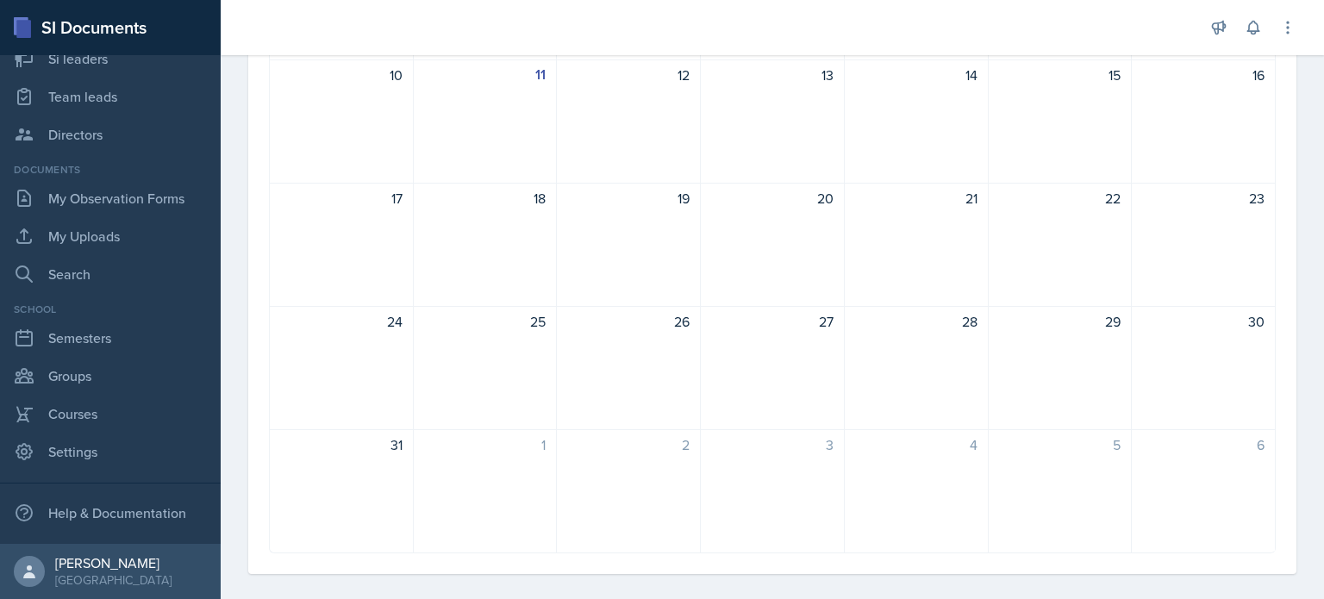
click at [1281, 120] on div "[DATE] Sun [DATE] Mon [DATE] Tue [DATE] Wed [DATE] Thu [DATE] Fri [DATE] Sat 27…" at bounding box center [772, 171] width 1048 height 805
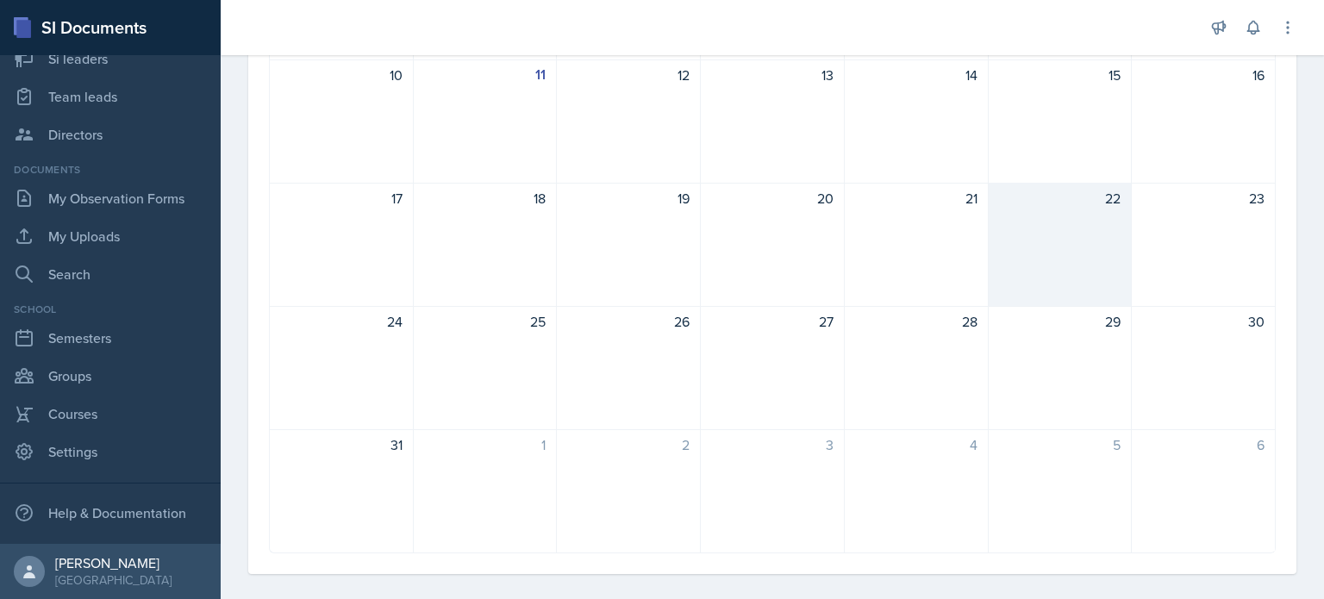
scroll to position [83, 0]
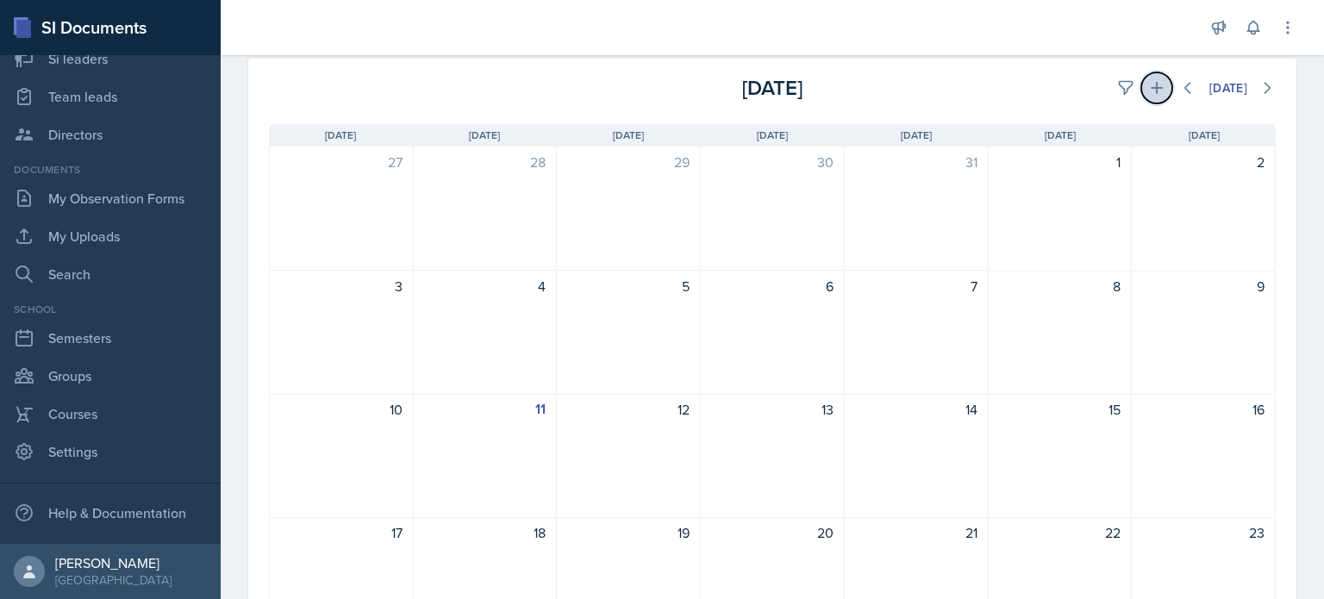
click at [1148, 80] on icon at bounding box center [1156, 87] width 17 height 17
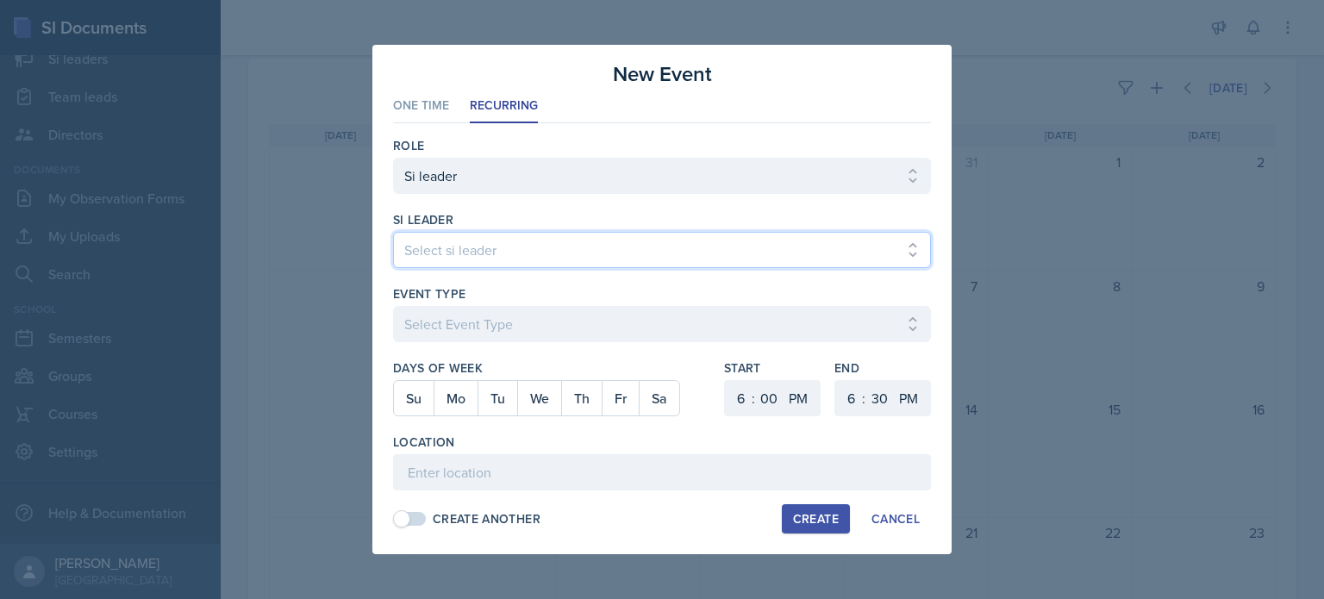
click at [527, 249] on select "Select si leader [PERSON_NAME] [PERSON_NAME] [PERSON_NAME] [PERSON_NAME] [PERSO…" at bounding box center [662, 250] width 538 height 36
select select "96e6af6c-43d9-43d4-9f78-27967d576370"
click at [393, 232] on select "Select si leader [PERSON_NAME] [PERSON_NAME] [PERSON_NAME] [PERSON_NAME] [PERSO…" at bounding box center [662, 250] width 538 height 36
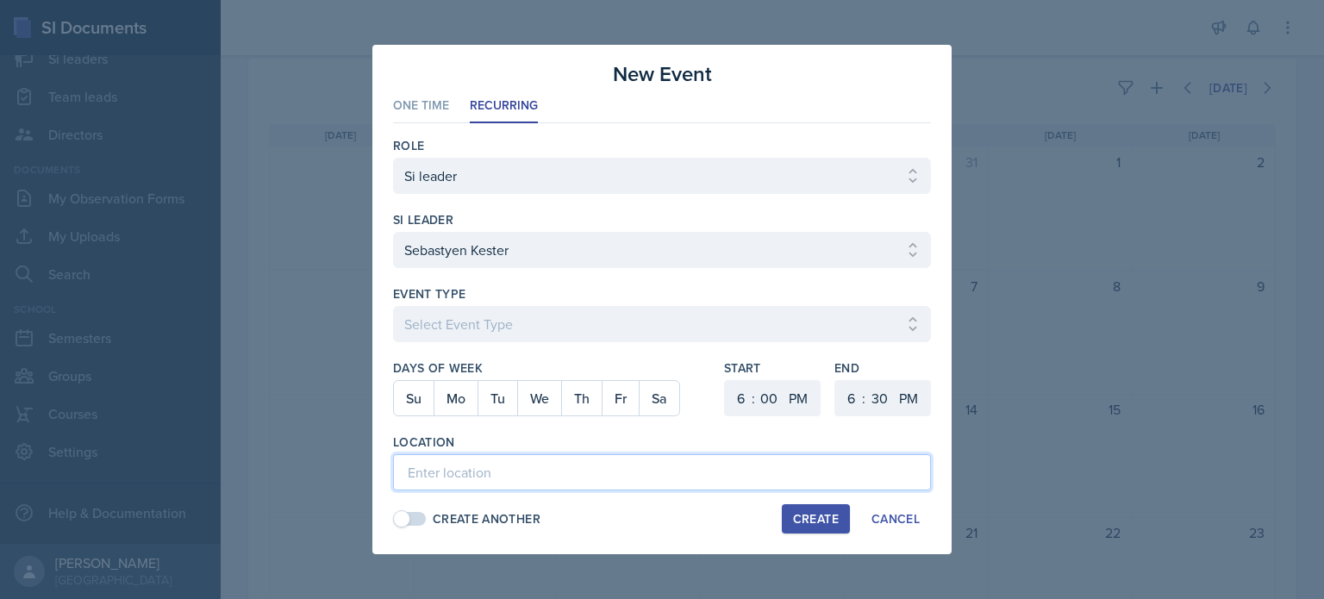
click at [469, 481] on input at bounding box center [662, 472] width 538 height 36
paste input "[URL][DOMAIN_NAME]"
type input "[URL][DOMAIN_NAME]"
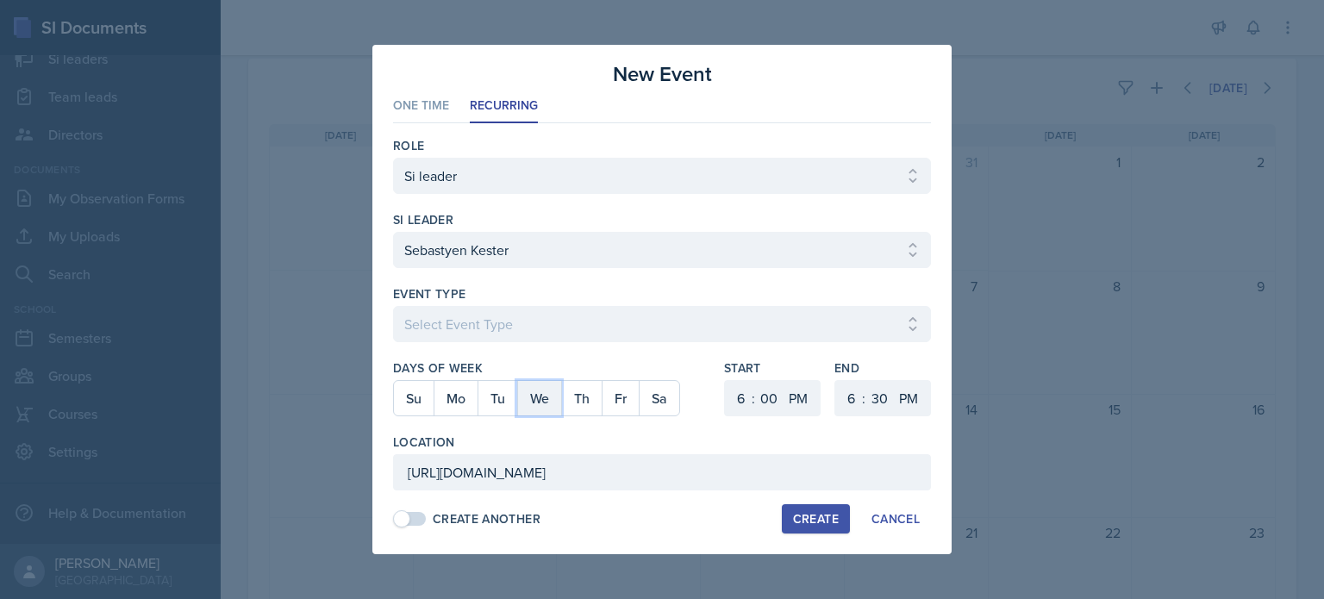
click at [547, 400] on button "We" at bounding box center [539, 398] width 44 height 34
click at [555, 317] on select "Select Event Type Major Review Session Study Session" at bounding box center [662, 324] width 538 height 36
select select "66bb7cbf-e419-488b-a7ef-f63bc5f9ed04"
click at [393, 306] on select "Select Event Type Major Review Session Study Session" at bounding box center [662, 324] width 538 height 36
click at [825, 517] on div "Create" at bounding box center [816, 519] width 46 height 14
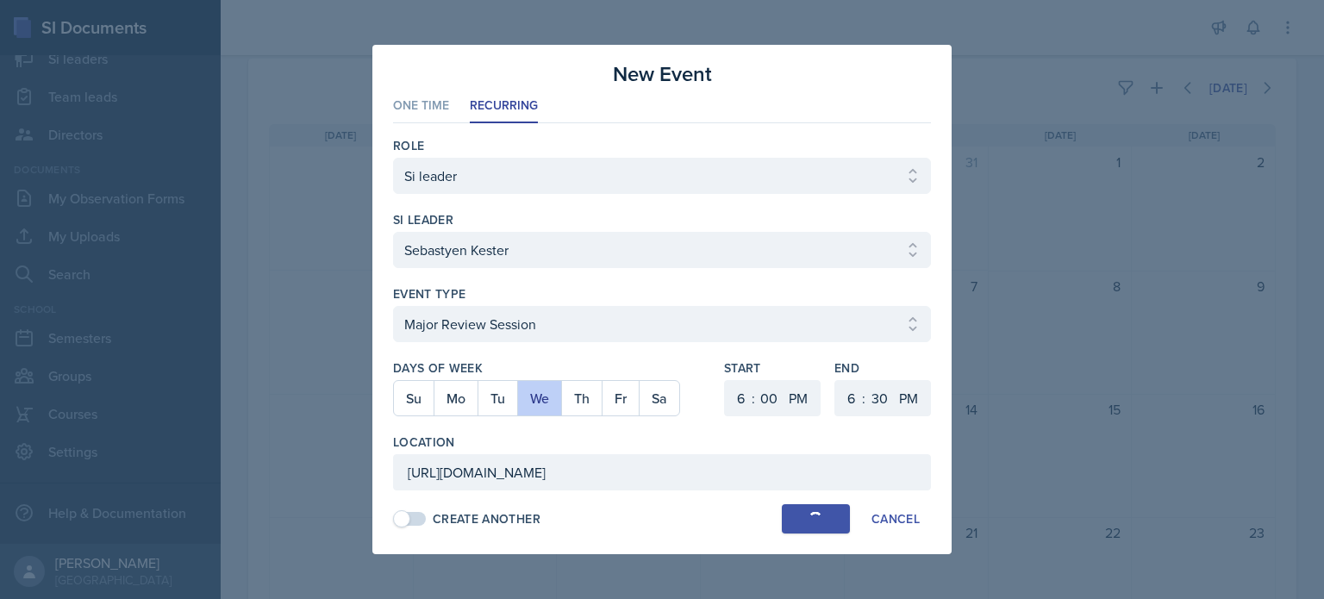
select select
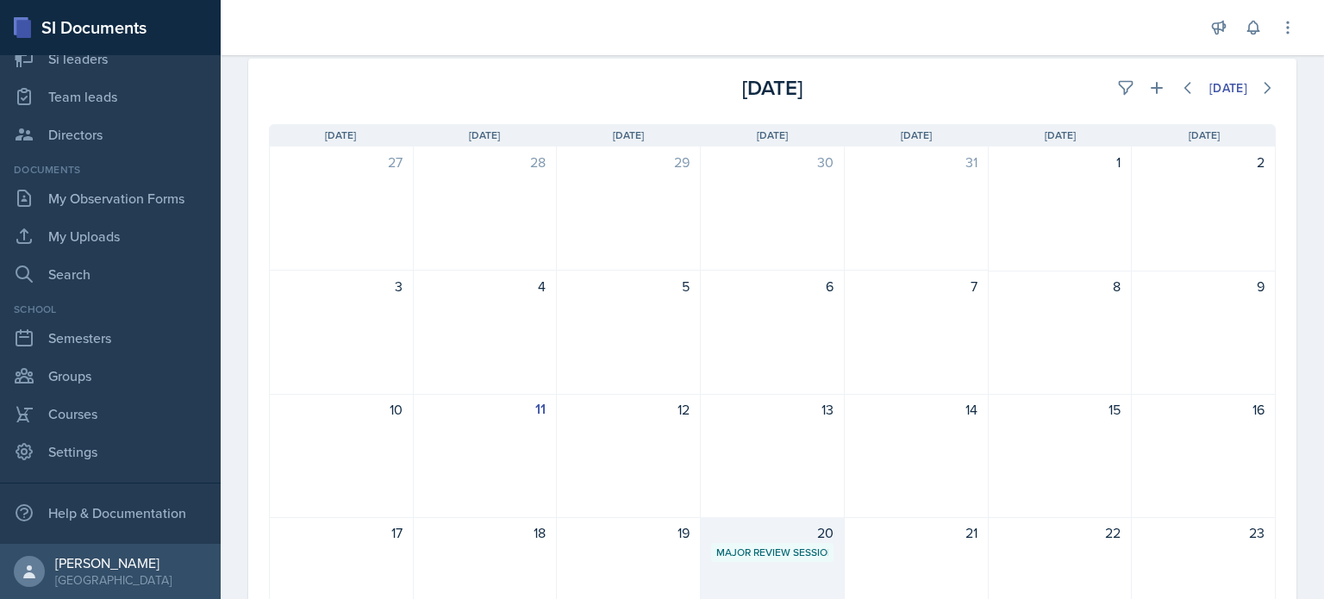
click at [779, 533] on div "20" at bounding box center [772, 532] width 122 height 21
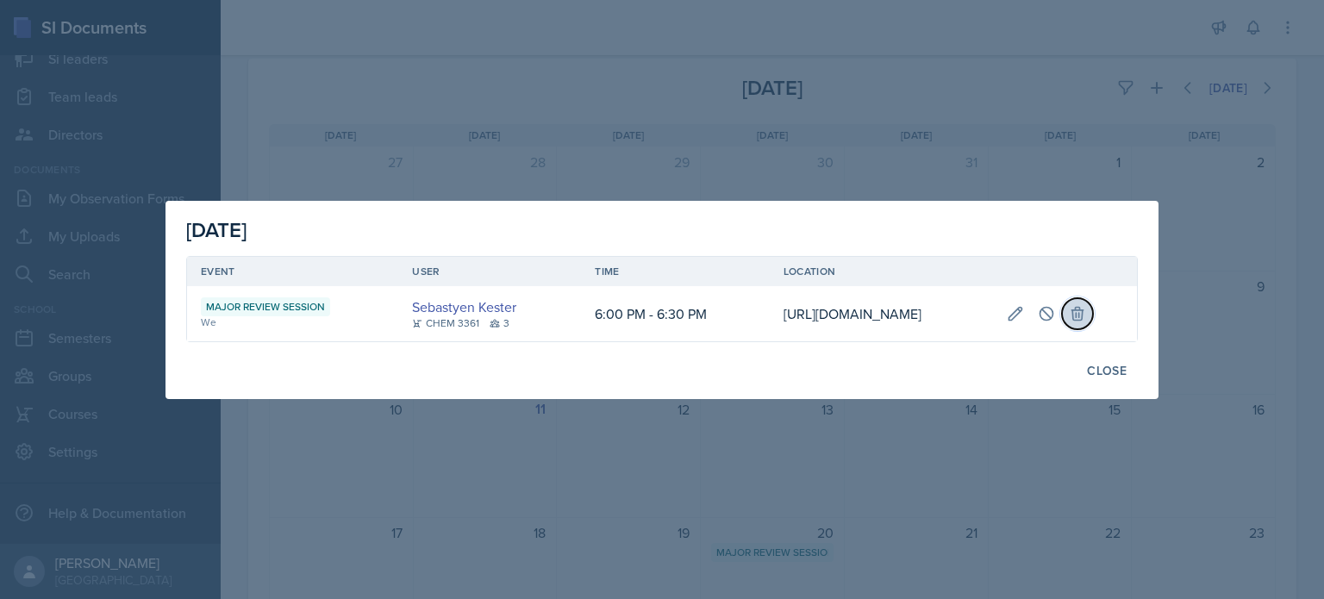
click at [1074, 310] on icon at bounding box center [1077, 313] width 17 height 17
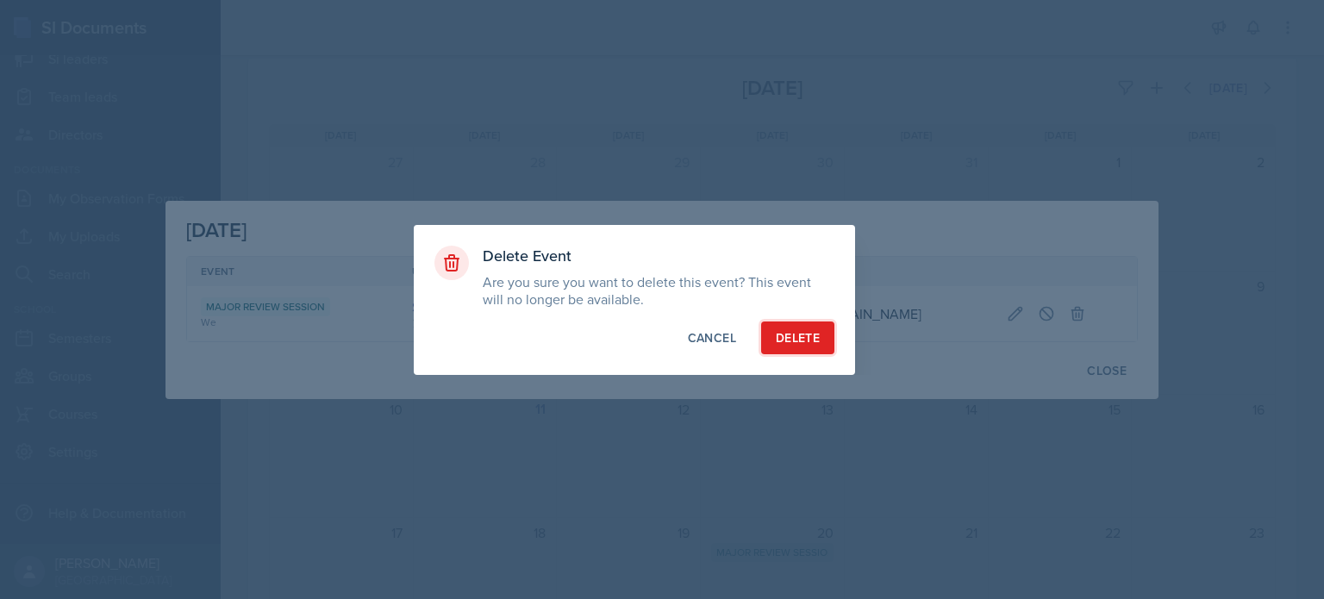
click at [789, 340] on div "Delete" at bounding box center [798, 337] width 44 height 17
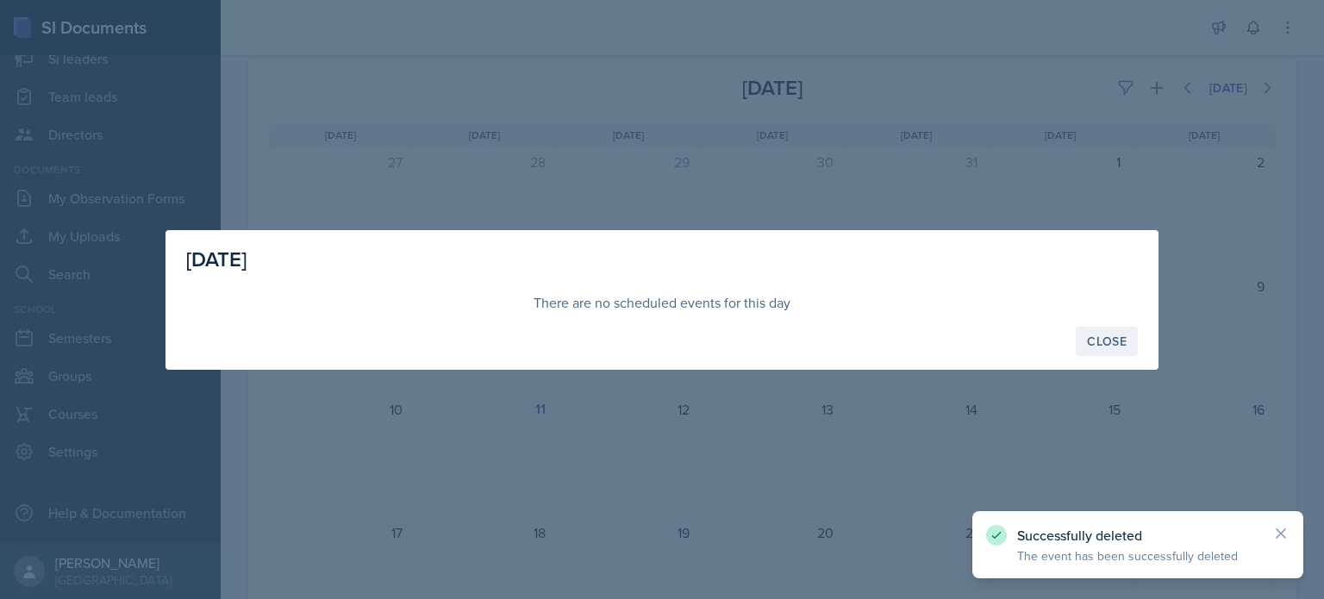
click at [1101, 334] on div "Close" at bounding box center [1107, 341] width 40 height 14
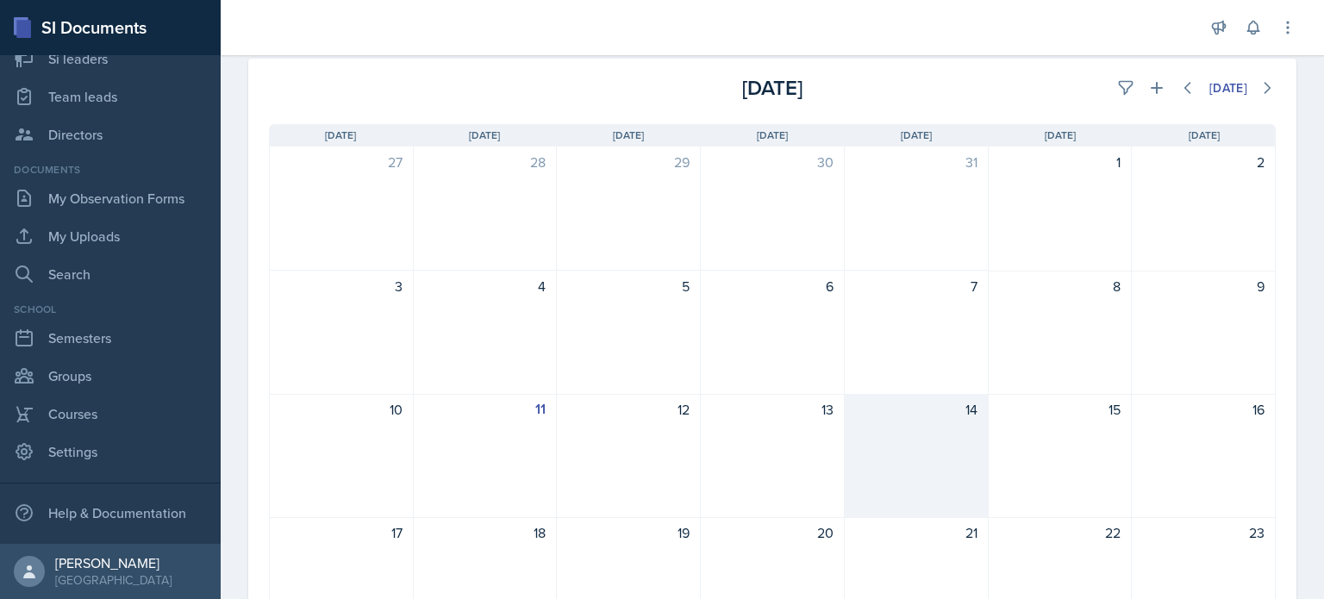
click at [845, 402] on div "14" at bounding box center [917, 456] width 144 height 124
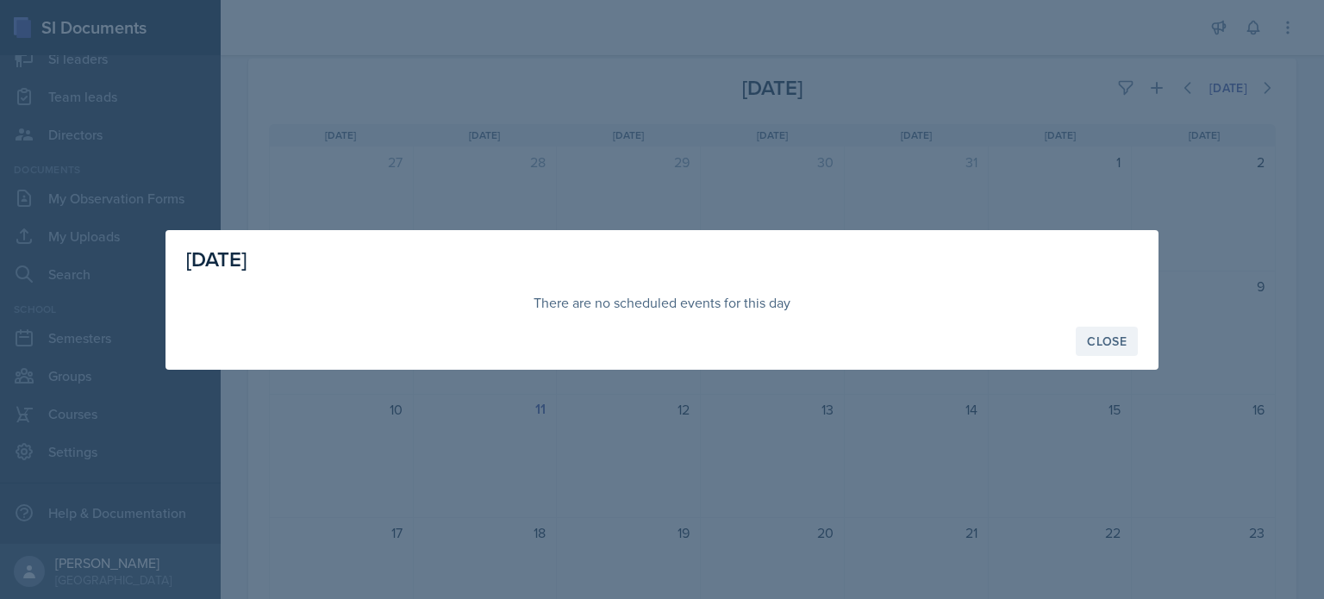
click at [1114, 334] on div "Close" at bounding box center [1107, 341] width 40 height 14
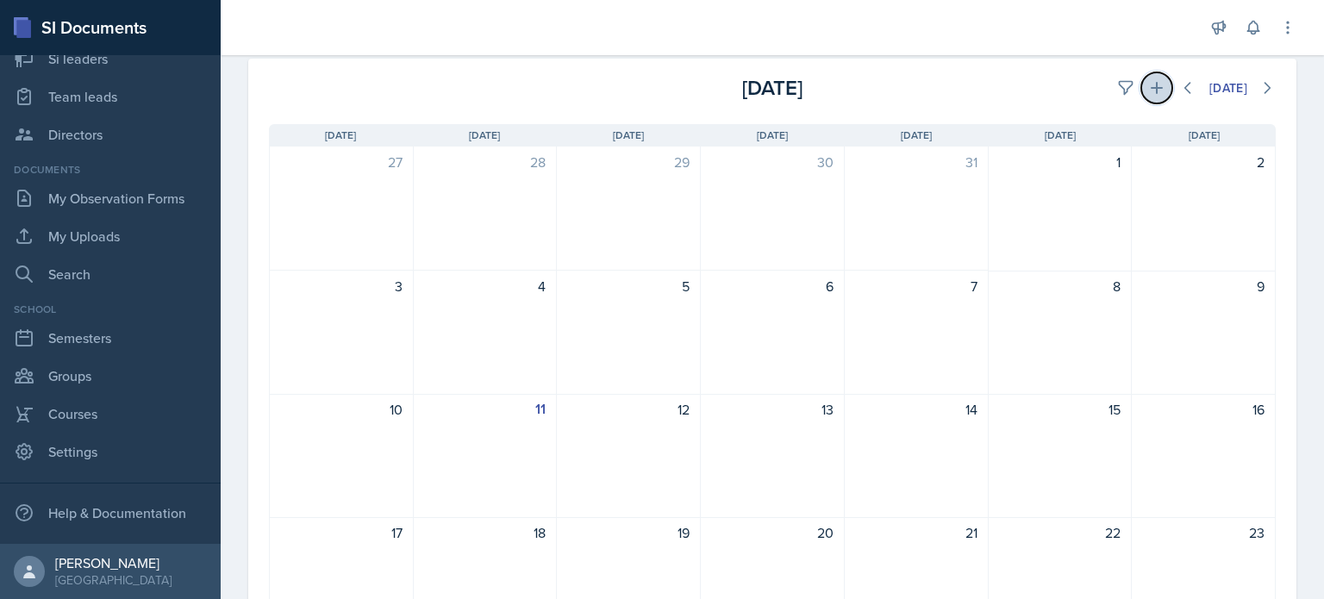
click at [1148, 90] on icon at bounding box center [1156, 87] width 17 height 17
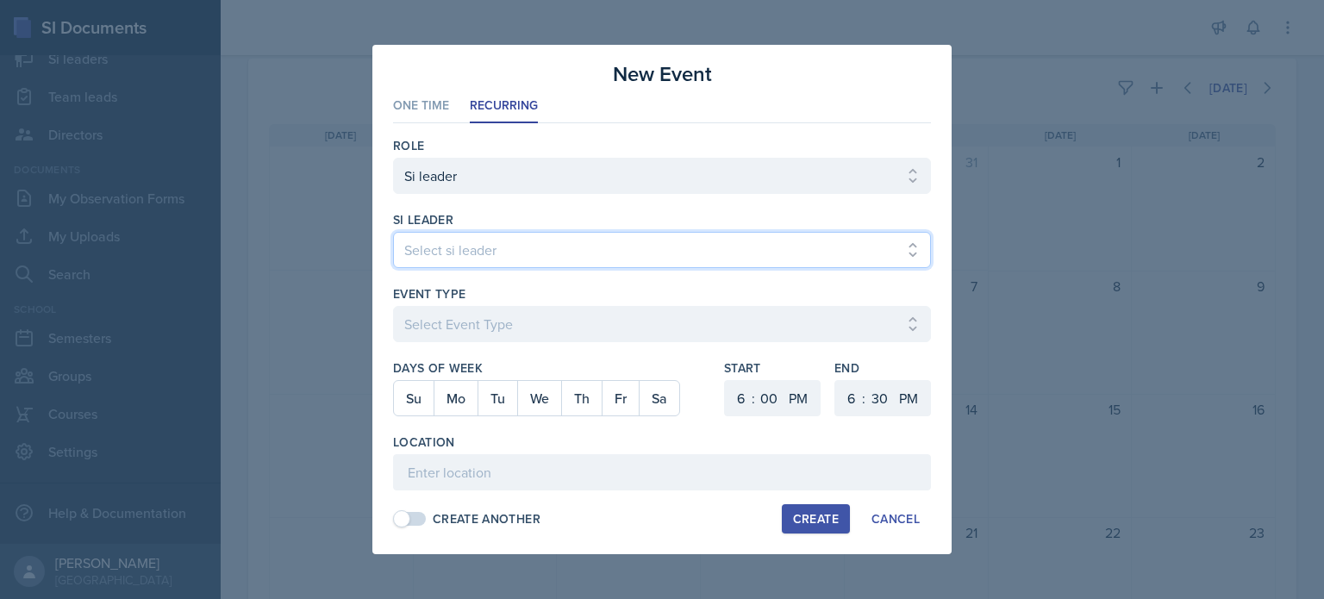
click at [500, 258] on select "Select si leader [PERSON_NAME] [PERSON_NAME] [PERSON_NAME] [PERSON_NAME] [PERSO…" at bounding box center [662, 250] width 538 height 36
select select "96e6af6c-43d9-43d4-9f78-27967d576370"
click at [393, 232] on select "Select si leader [PERSON_NAME] [PERSON_NAME] [PERSON_NAME] [PERSON_NAME] [PERSO…" at bounding box center [662, 250] width 538 height 36
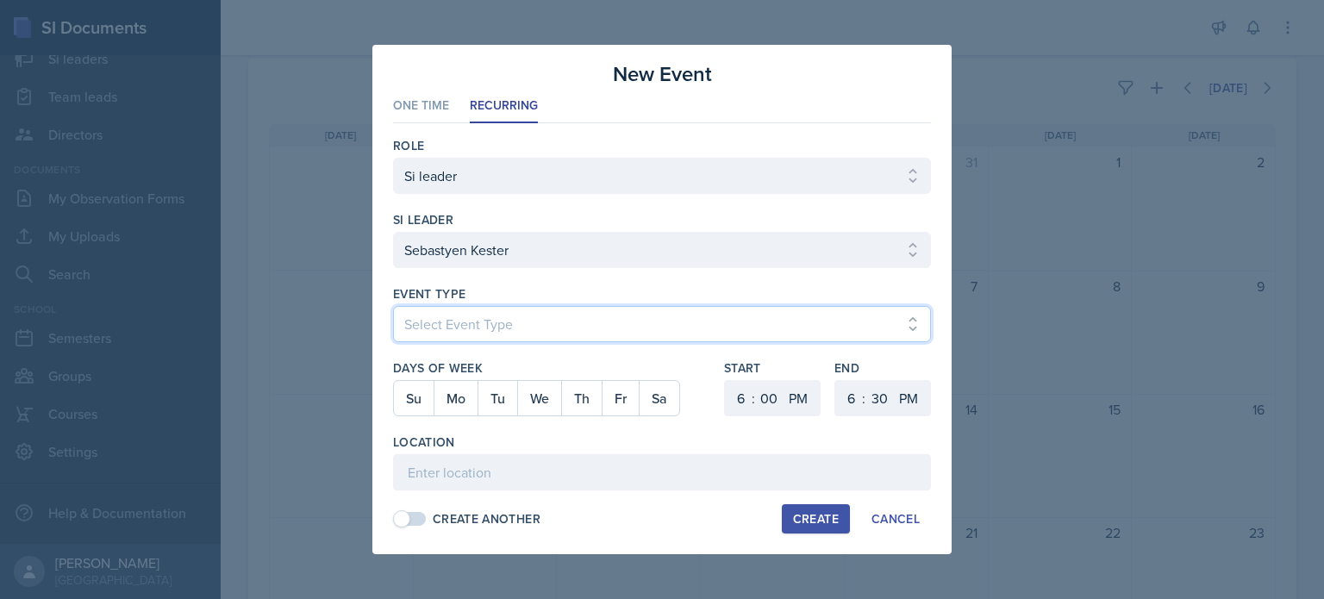
click at [501, 330] on select "Select Event Type Major Review Session Study Session" at bounding box center [662, 324] width 538 height 36
select select "66bb7cbf-e419-488b-a7ef-f63bc5f9ed04"
click at [393, 306] on select "Select Event Type Major Review Session Study Session" at bounding box center [662, 324] width 538 height 36
click at [618, 402] on button "Fr" at bounding box center [620, 398] width 37 height 34
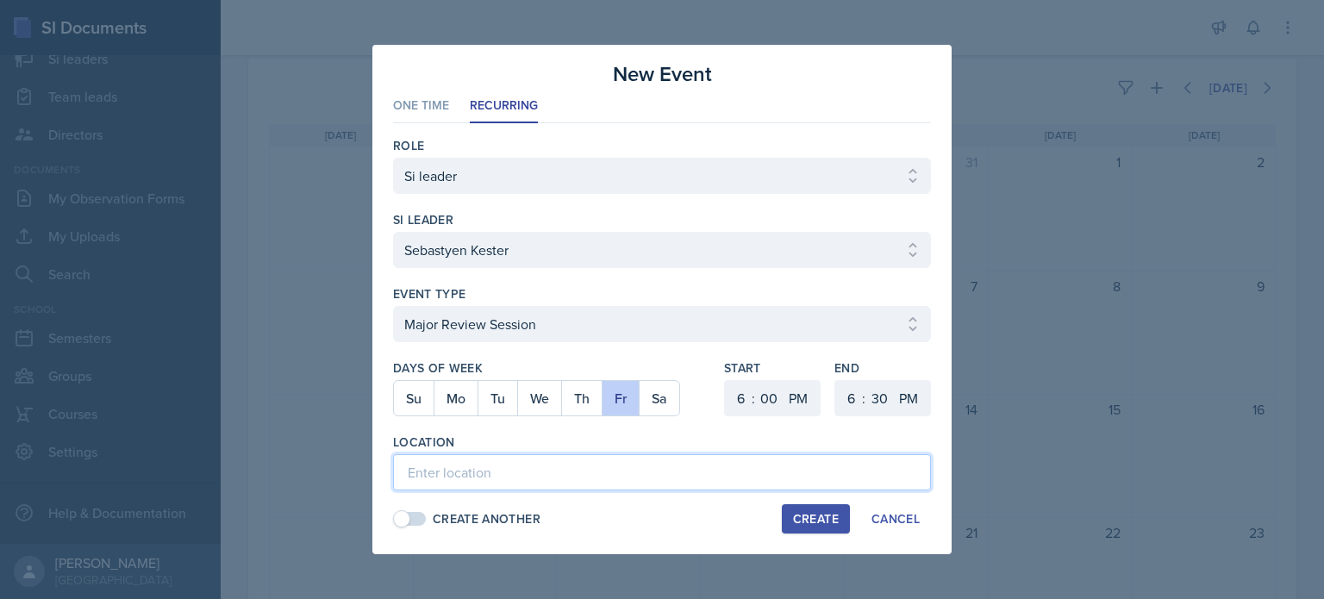
click at [677, 471] on input at bounding box center [662, 472] width 538 height 36
paste input "[URL][DOMAIN_NAME][DOMAIN_NAME][EMAIL_ADDRESS][DOMAIN_NAME]"
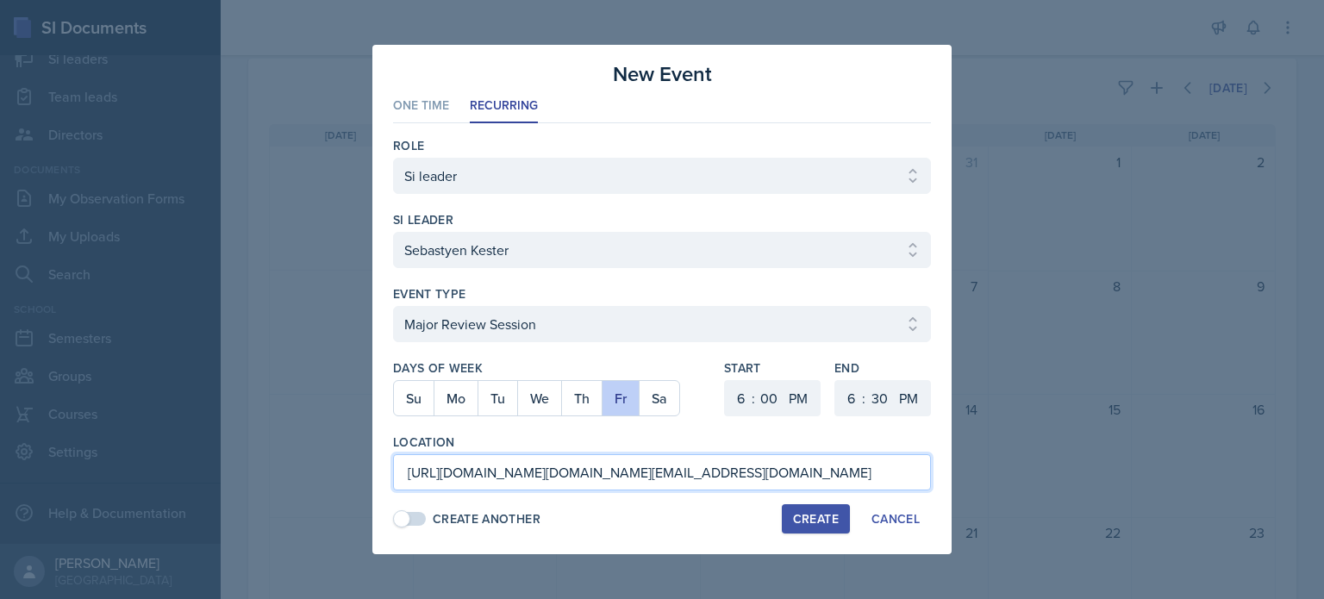
scroll to position [0, 4630]
type input "[URL][DOMAIN_NAME][DOMAIN_NAME][EMAIL_ADDRESS][DOMAIN_NAME]"
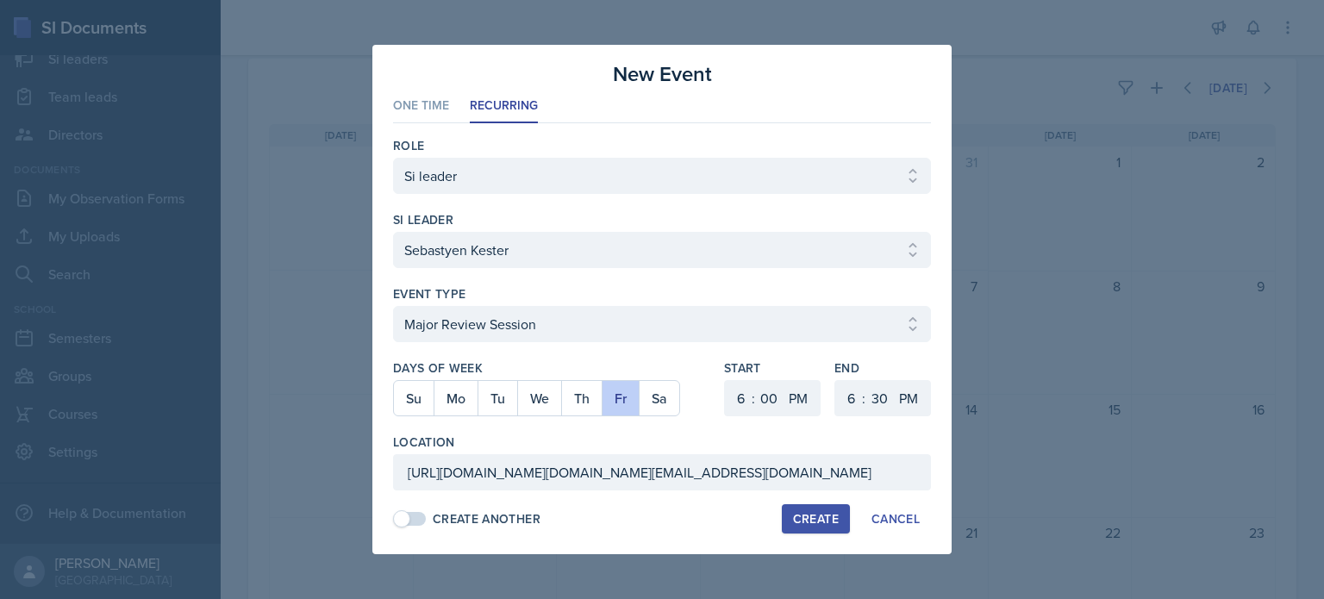
scroll to position [0, 0]
click at [812, 522] on div "Create" at bounding box center [816, 519] width 46 height 14
select select
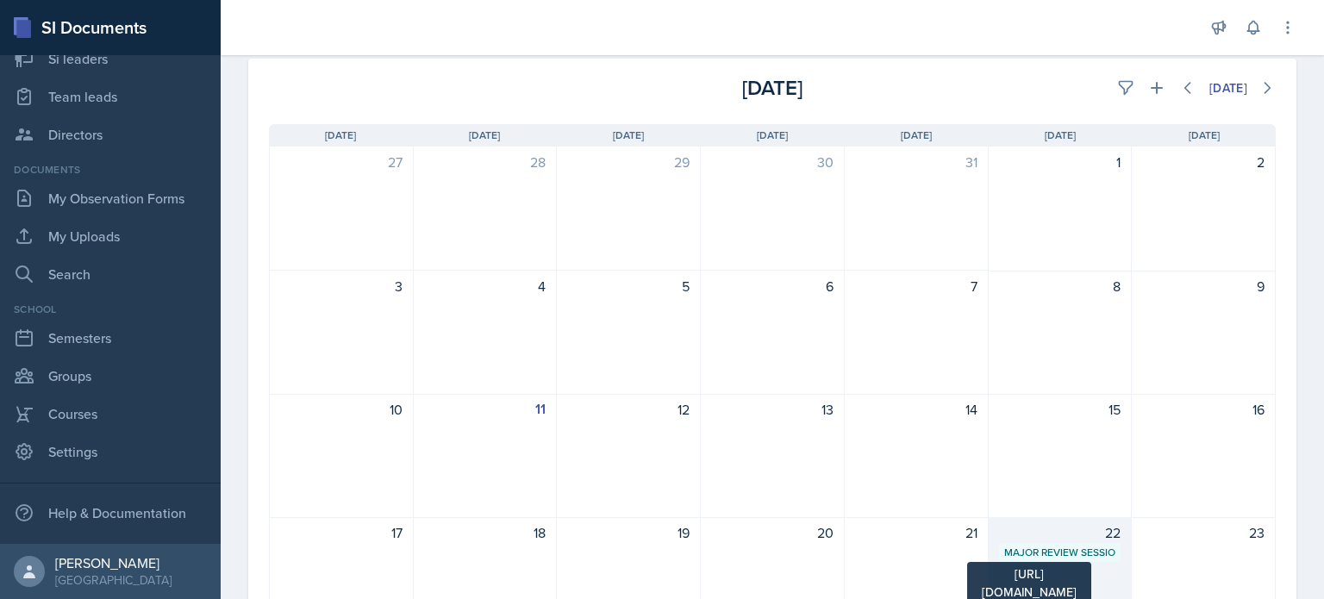
click at [1042, 552] on div "Major Review Session" at bounding box center [1060, 553] width 112 height 16
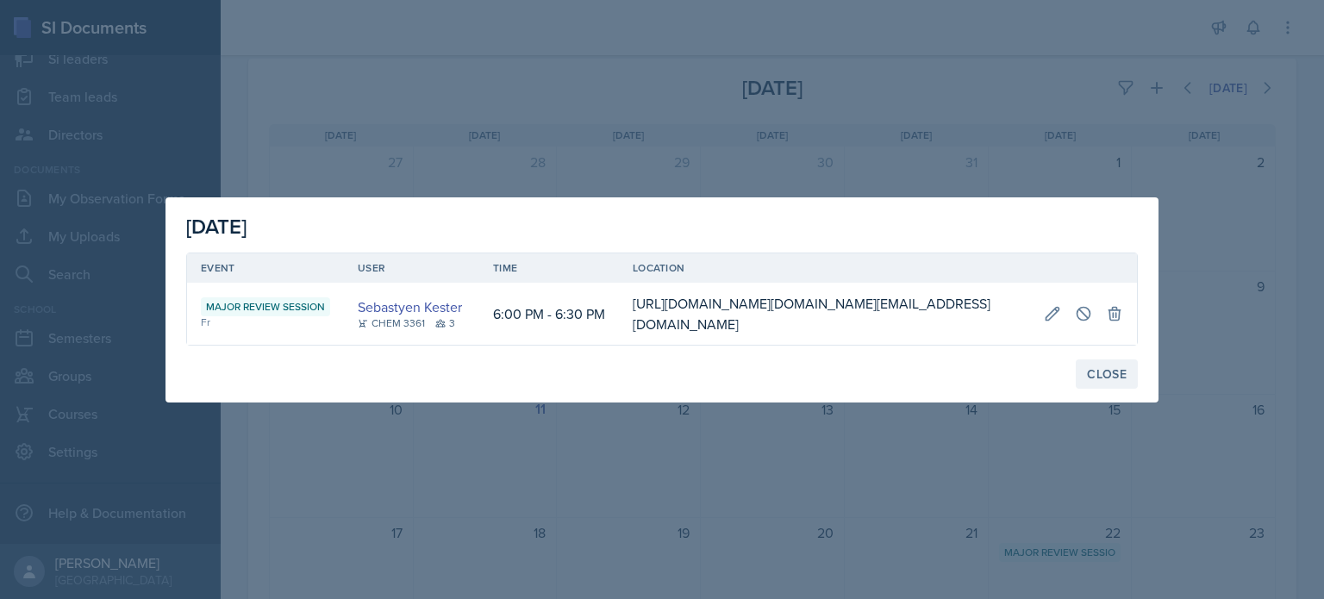
click at [1107, 378] on div "Close" at bounding box center [1107, 374] width 40 height 14
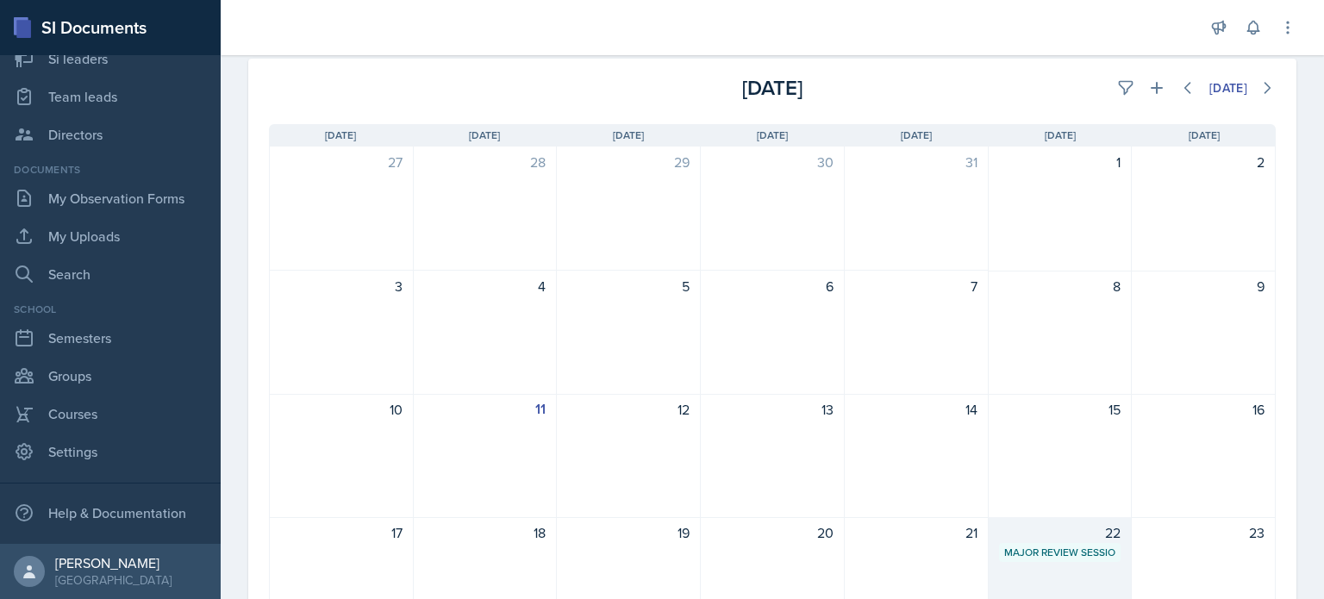
drag, startPoint x: 1058, startPoint y: 546, endPoint x: 1084, endPoint y: 534, distance: 28.2
click at [1084, 534] on div "22" at bounding box center [1060, 532] width 122 height 21
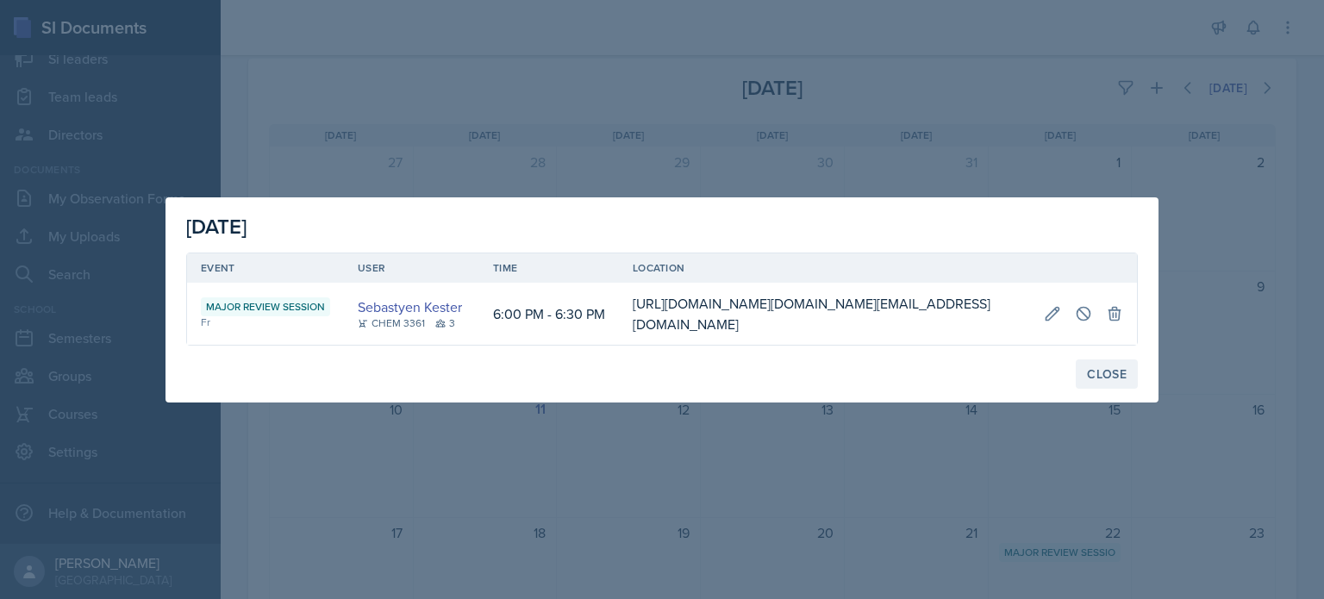
click at [1114, 377] on div "Close" at bounding box center [1107, 374] width 40 height 14
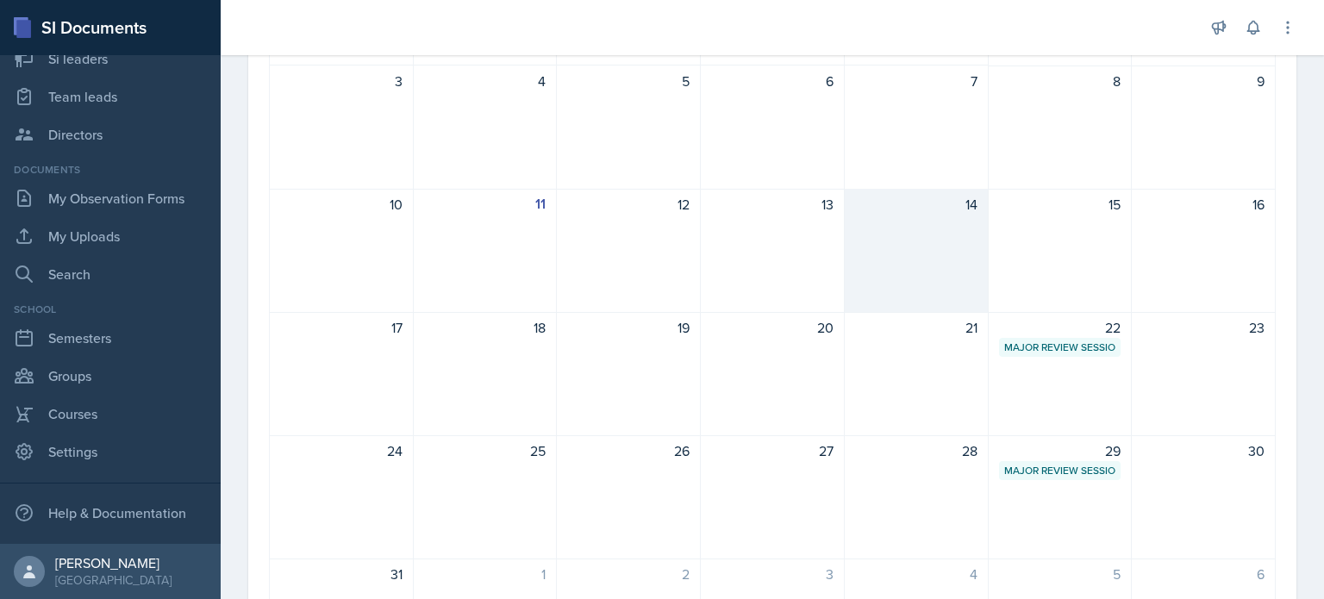
scroll to position [321, 0]
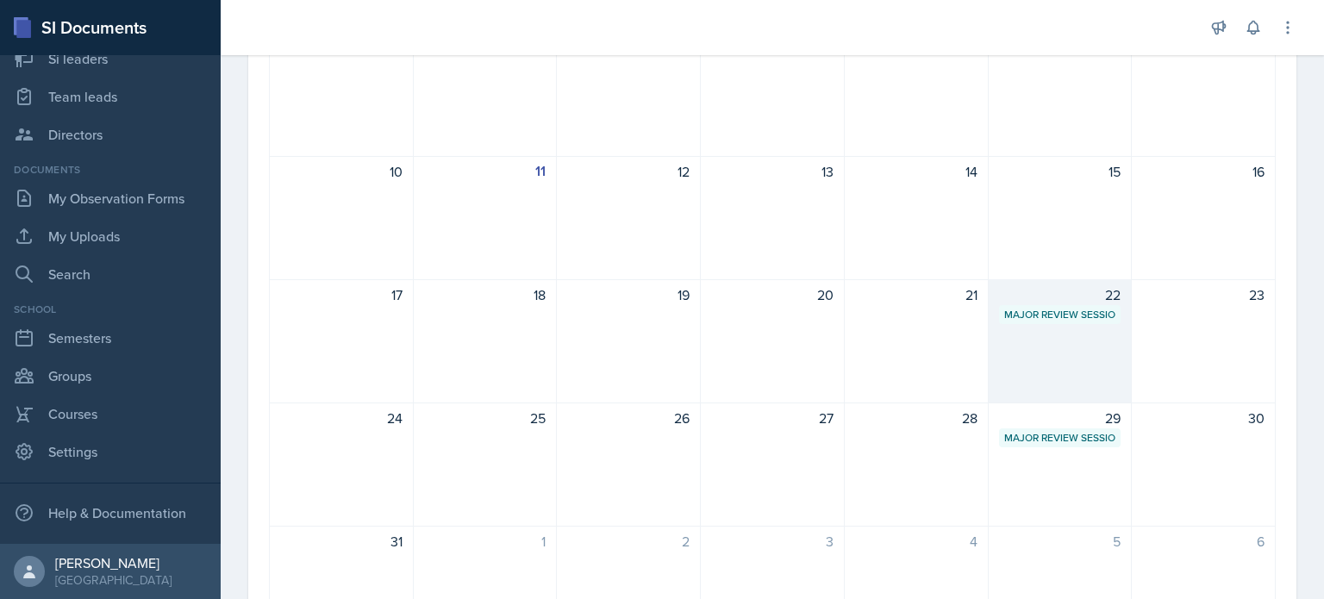
click at [1062, 361] on div "22 Major Review Session [URL][DOMAIN_NAME][DOMAIN_NAME][EMAIL_ADDRESS][DOMAIN_N…" at bounding box center [1061, 341] width 144 height 124
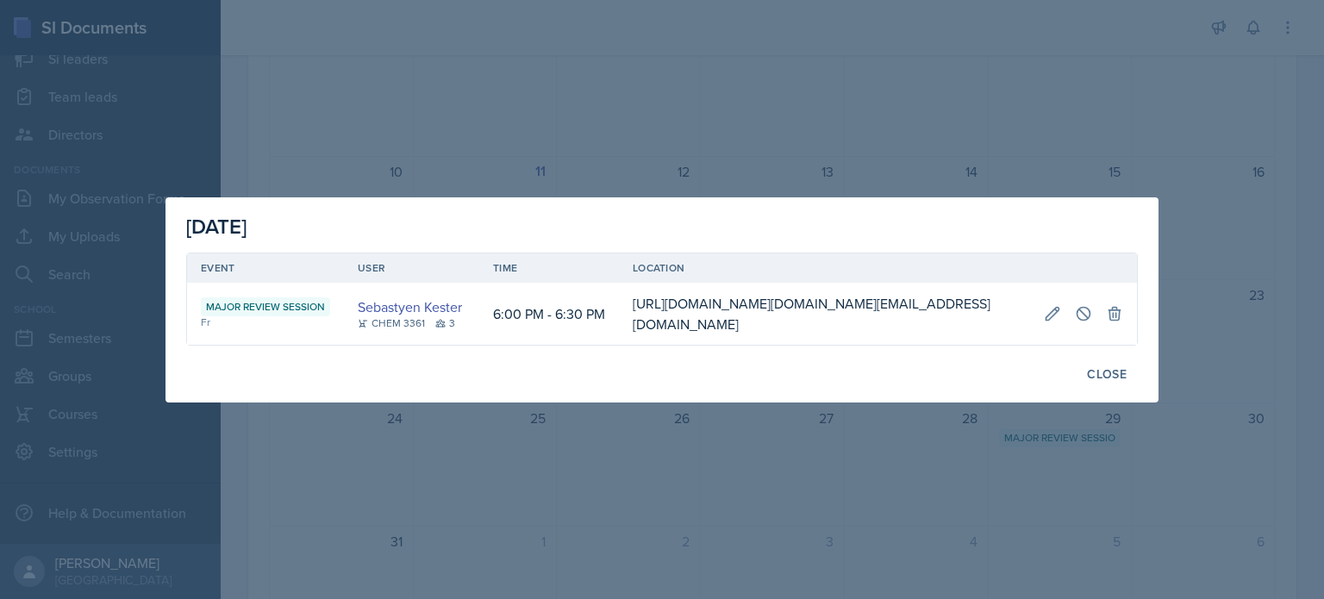
scroll to position [0, 2331]
click at [1114, 305] on icon at bounding box center [1114, 313] width 17 height 17
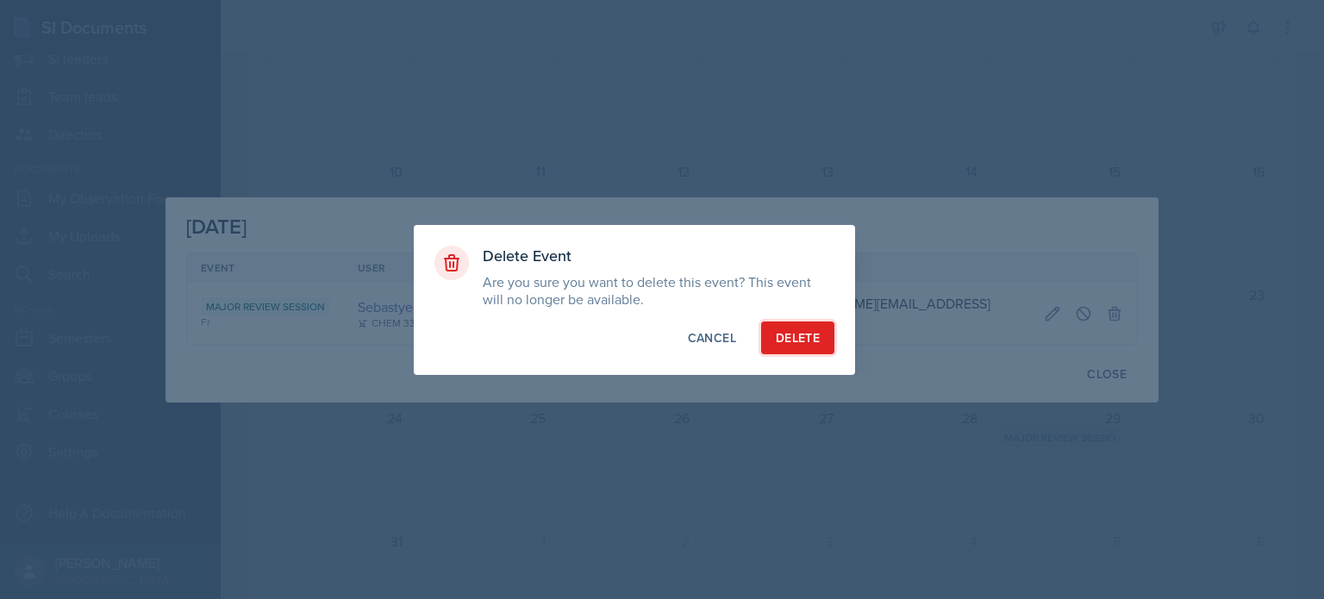
click at [784, 340] on div "Delete" at bounding box center [798, 337] width 44 height 17
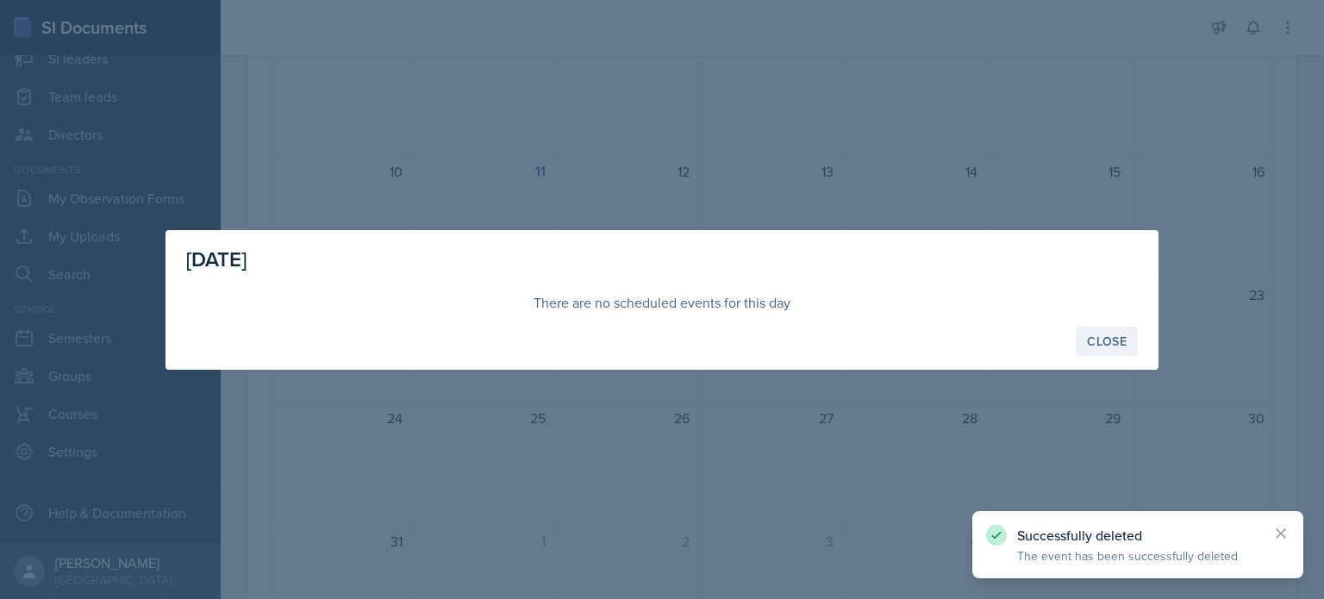
click at [1107, 338] on div "Close" at bounding box center [1107, 341] width 40 height 14
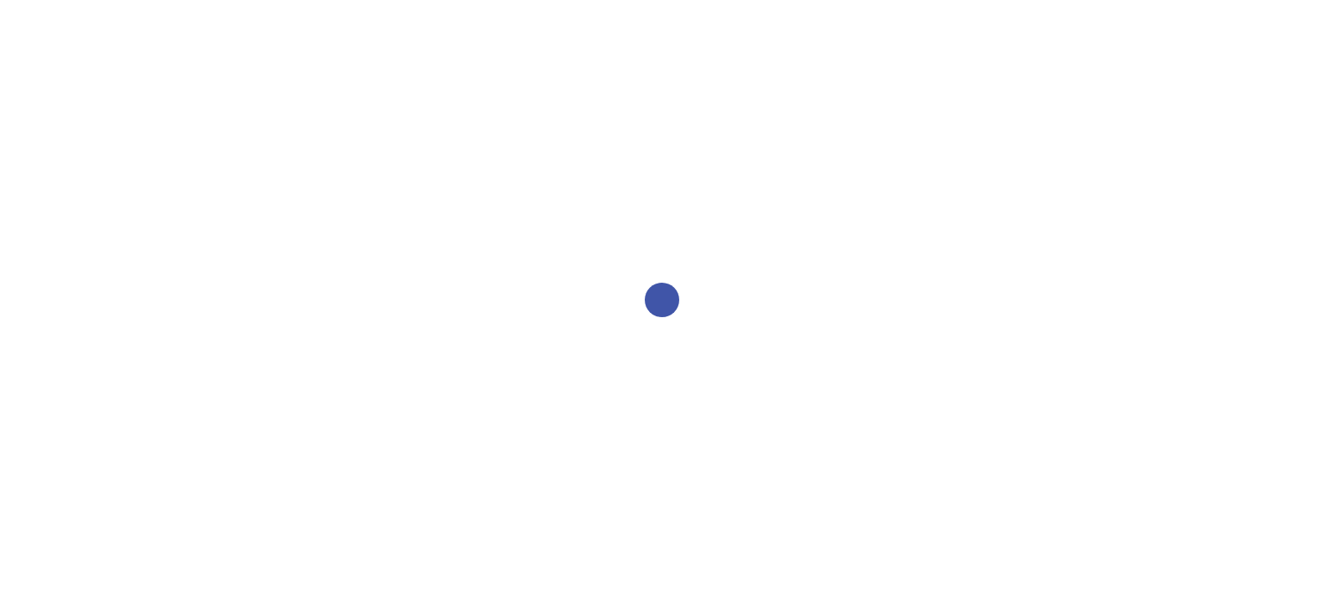
select select "2bed604d-1099-4043-b1bc-2365e8740244"
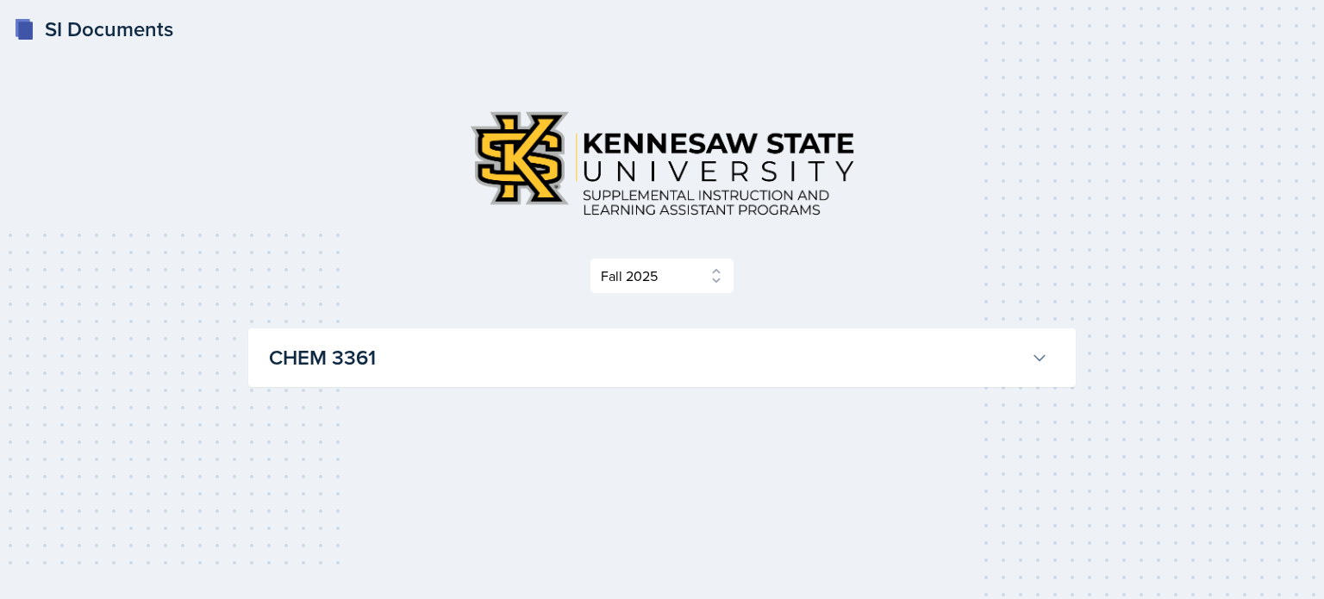
click at [812, 365] on h3 "CHEM 3361" at bounding box center [646, 357] width 755 height 31
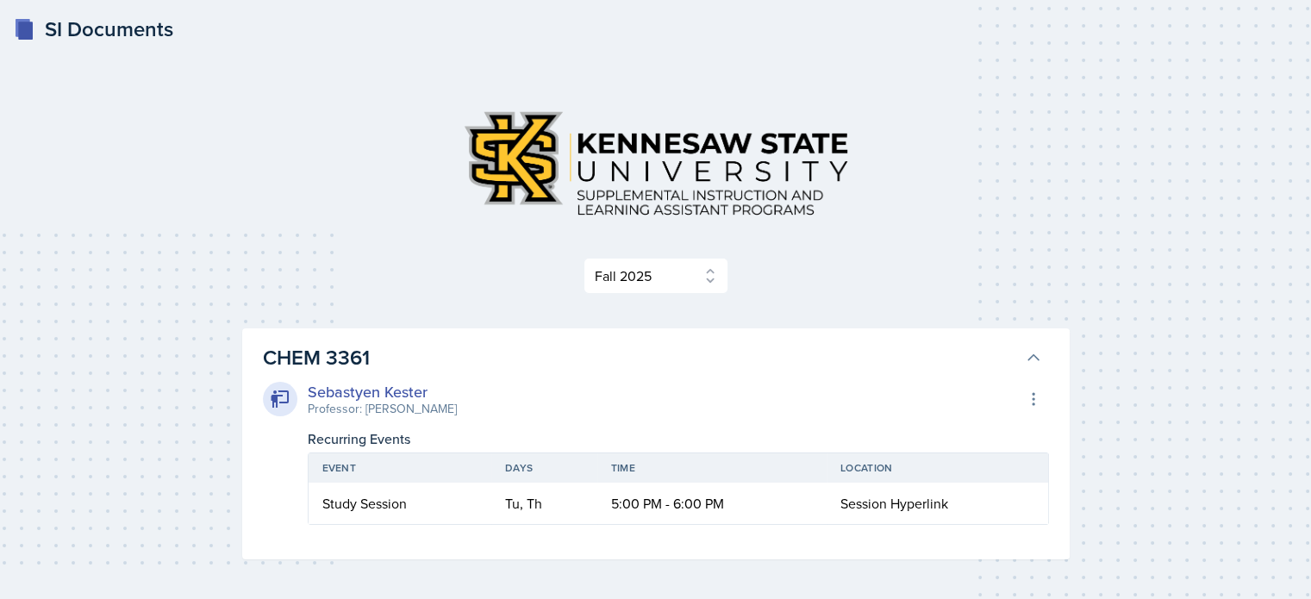
click at [869, 496] on span "Session Hyperlink" at bounding box center [894, 503] width 108 height 19
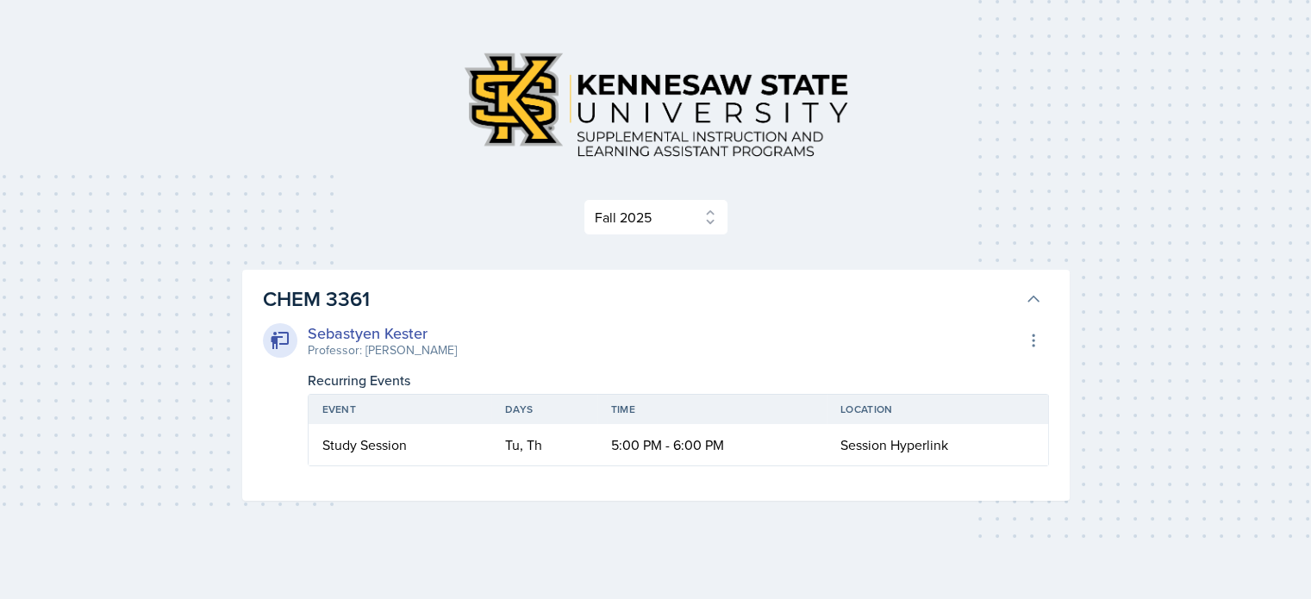
scroll to position [59, 0]
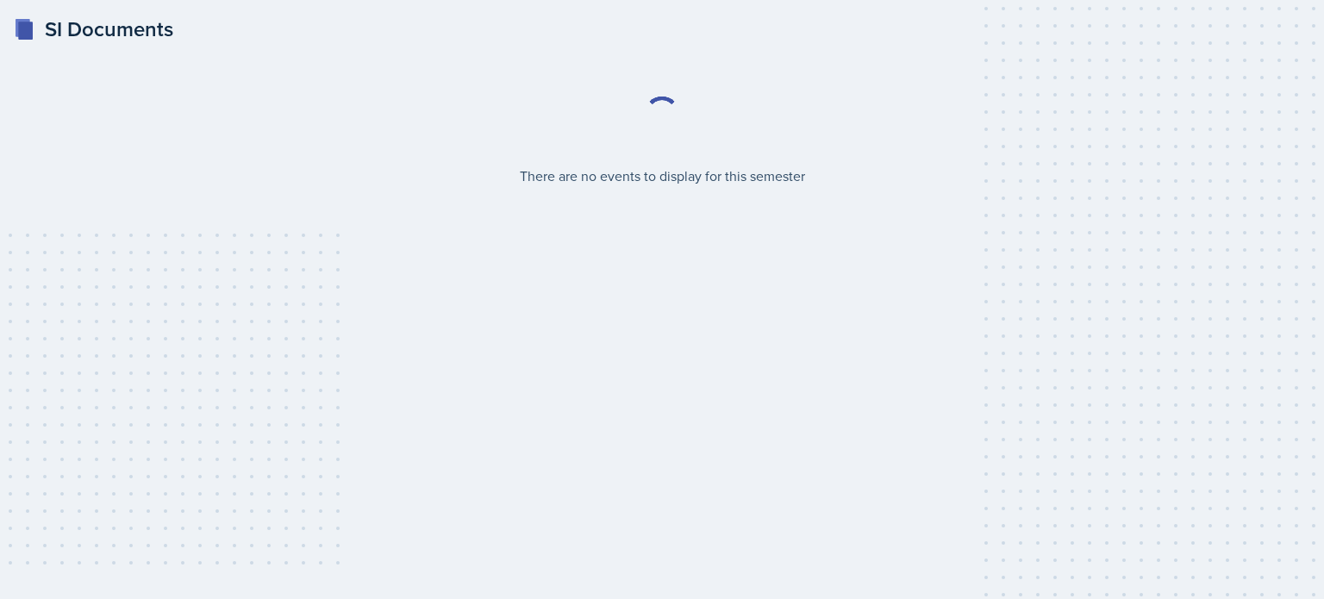
select select "2bed604d-1099-4043-b1bc-2365e8740244"
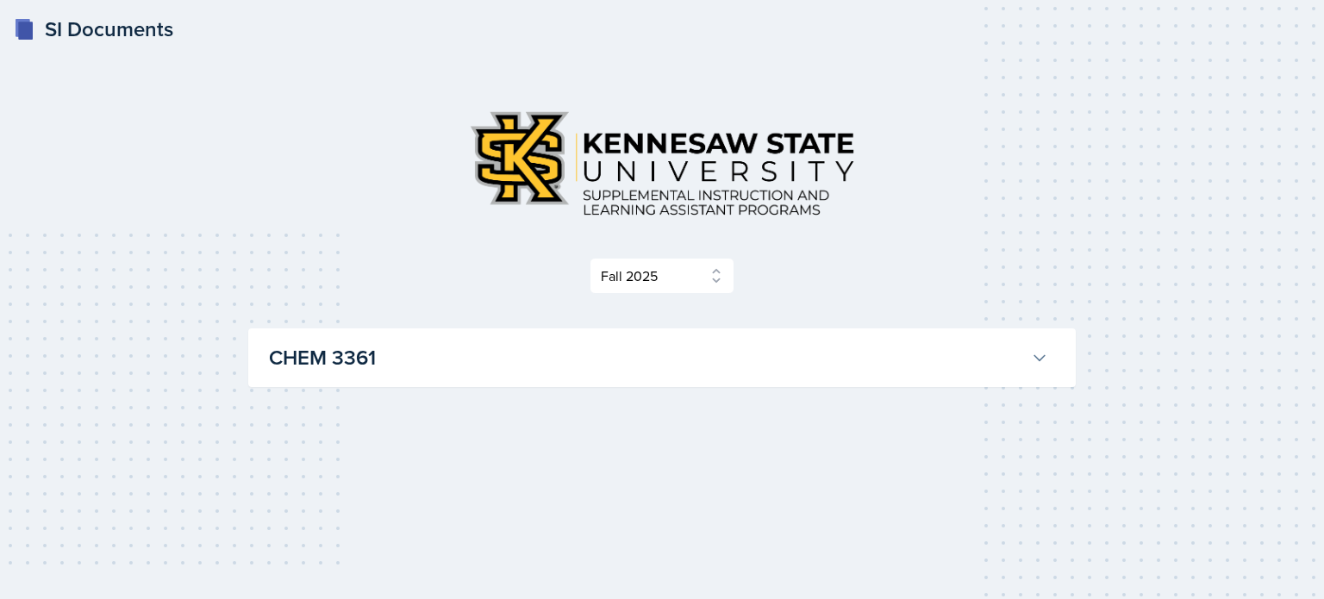
click at [802, 366] on h3 "CHEM 3361" at bounding box center [646, 357] width 755 height 31
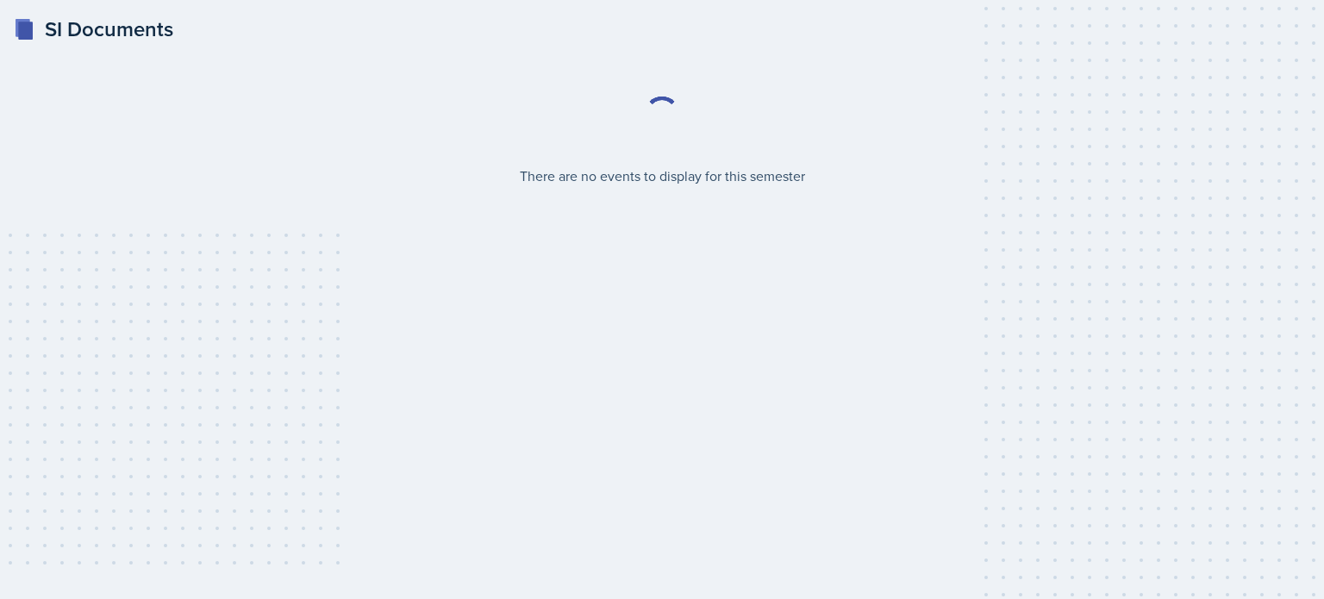
select select "2bed604d-1099-4043-b1bc-2365e8740244"
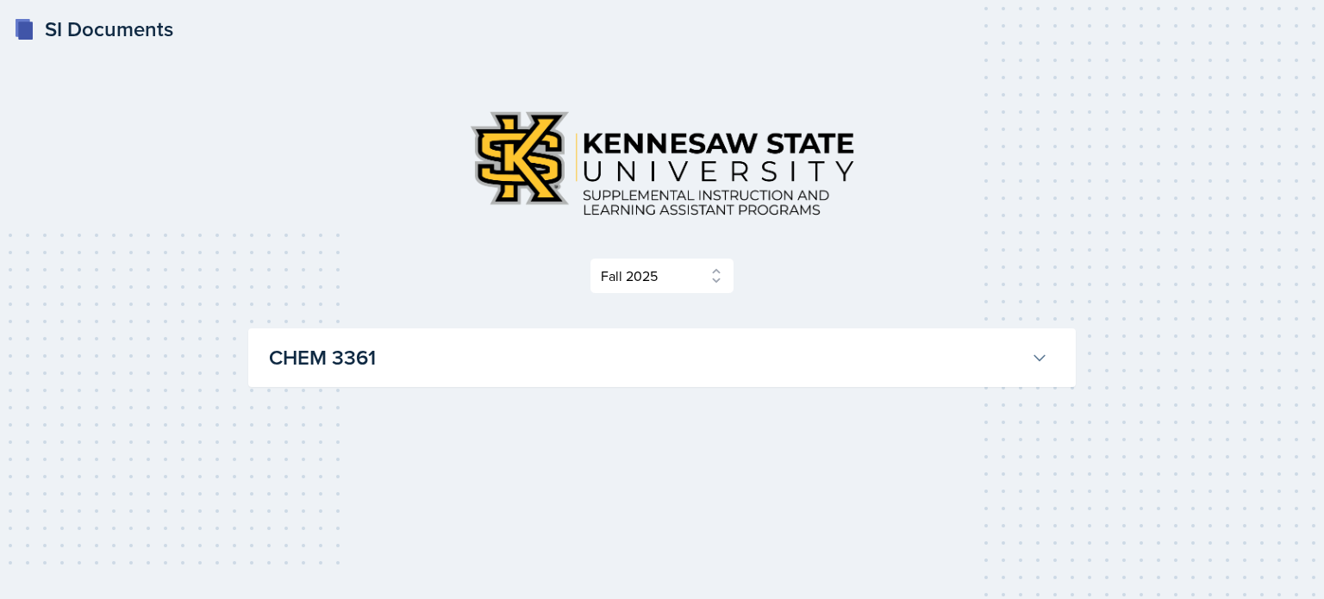
click at [1034, 352] on icon at bounding box center [1039, 357] width 17 height 17
